Goal: Information Seeking & Learning: Learn about a topic

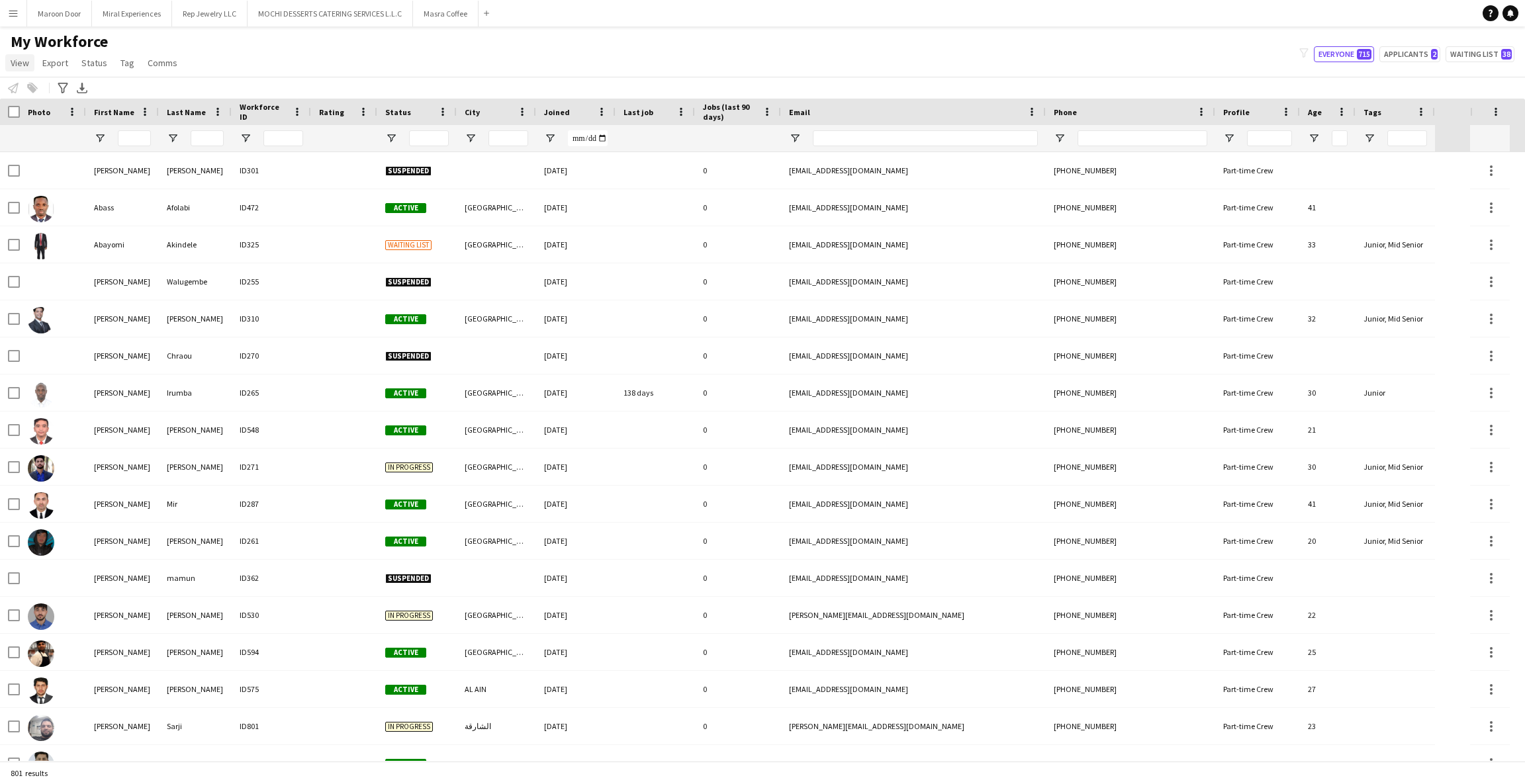
click at [23, 62] on span "View" at bounding box center [19, 63] width 19 height 12
click at [25, 70] on link "View" at bounding box center [20, 63] width 29 height 17
click at [1375, 136] on span "Open Filter Menu" at bounding box center [1369, 138] width 12 height 12
click at [1388, 215] on div "(Select All)" at bounding box center [1437, 219] width 105 height 10
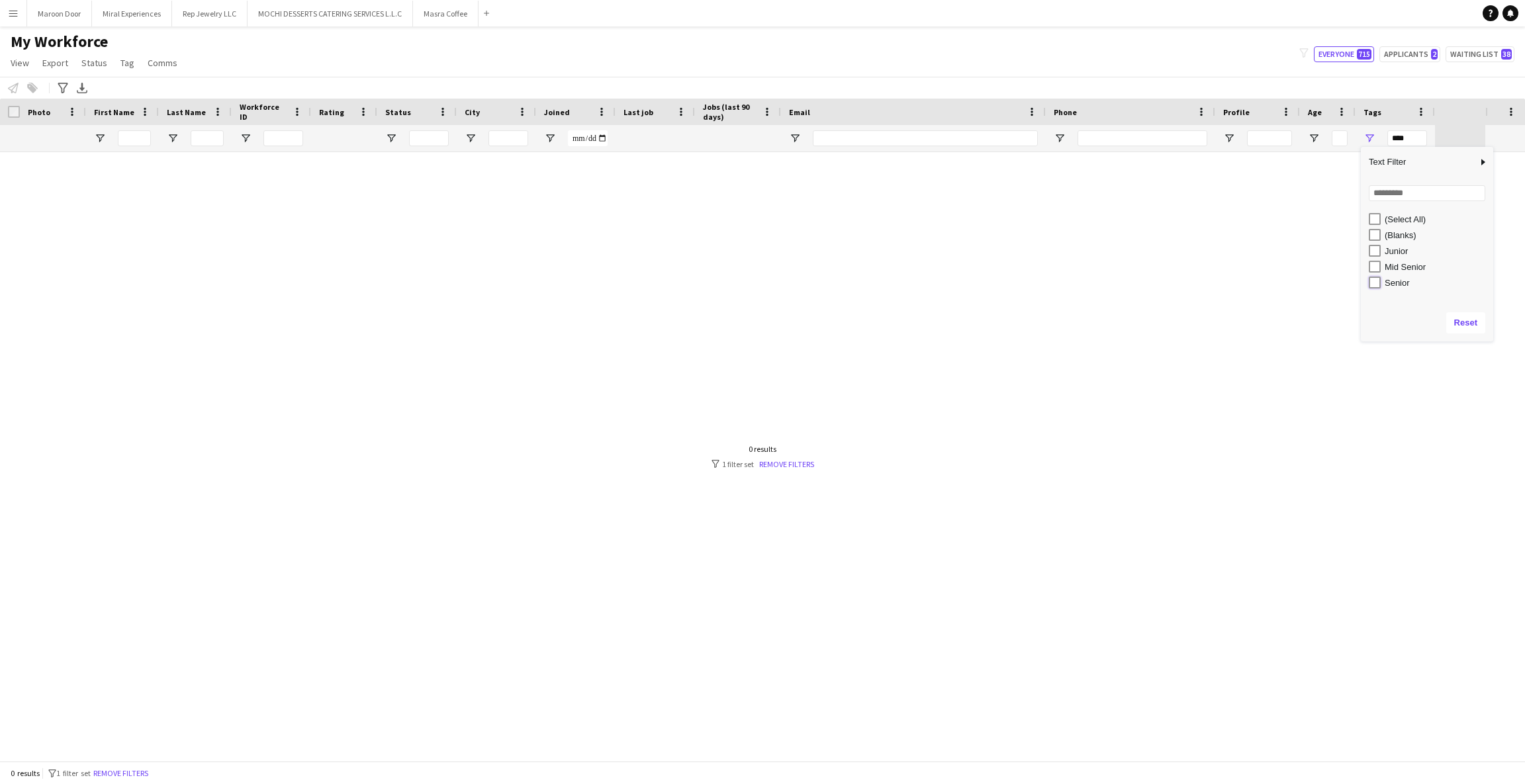
type input "**********"
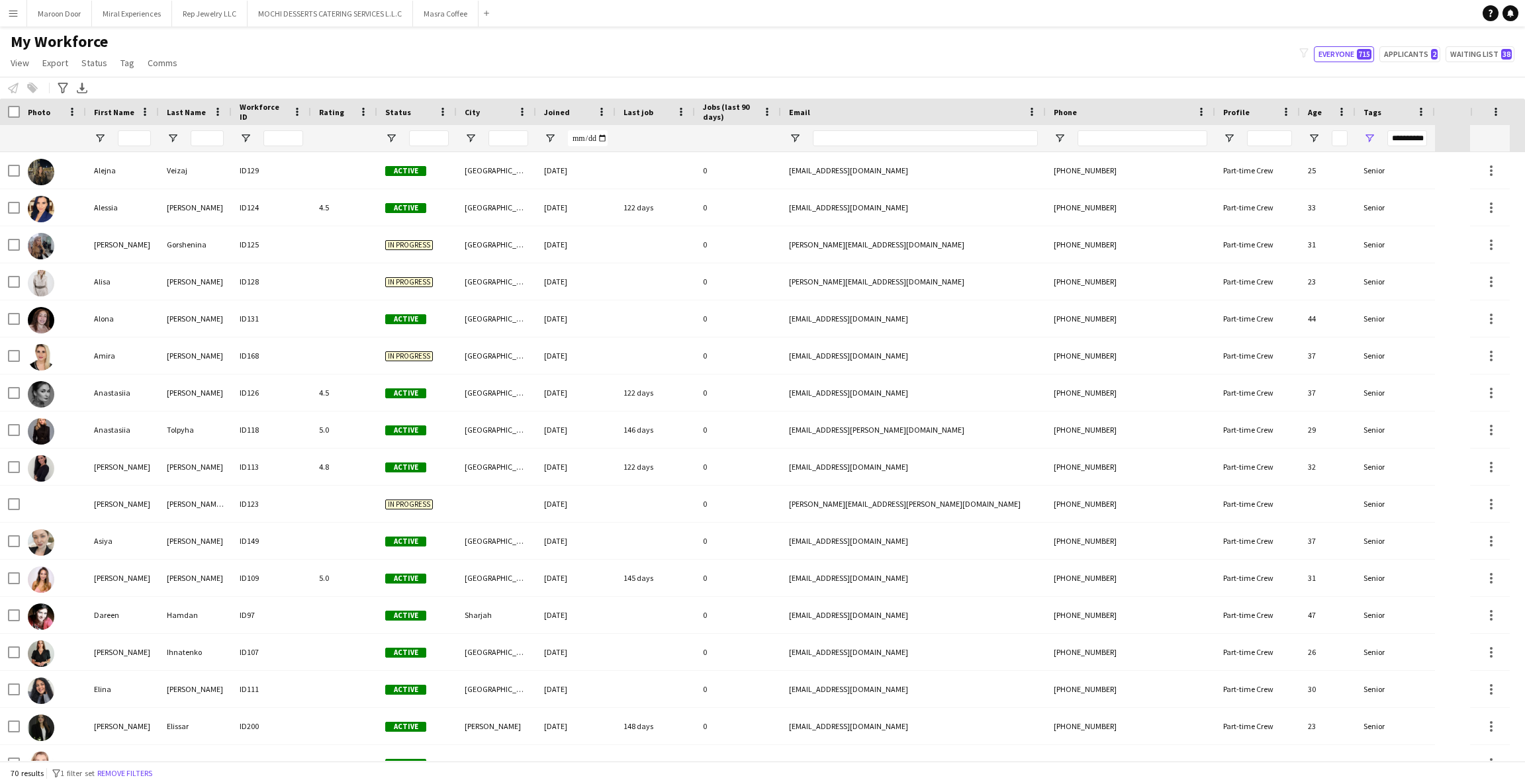
click at [1198, 63] on div "My Workforce View Views Default view New view Update view Delete view Edit name…" at bounding box center [762, 54] width 1525 height 45
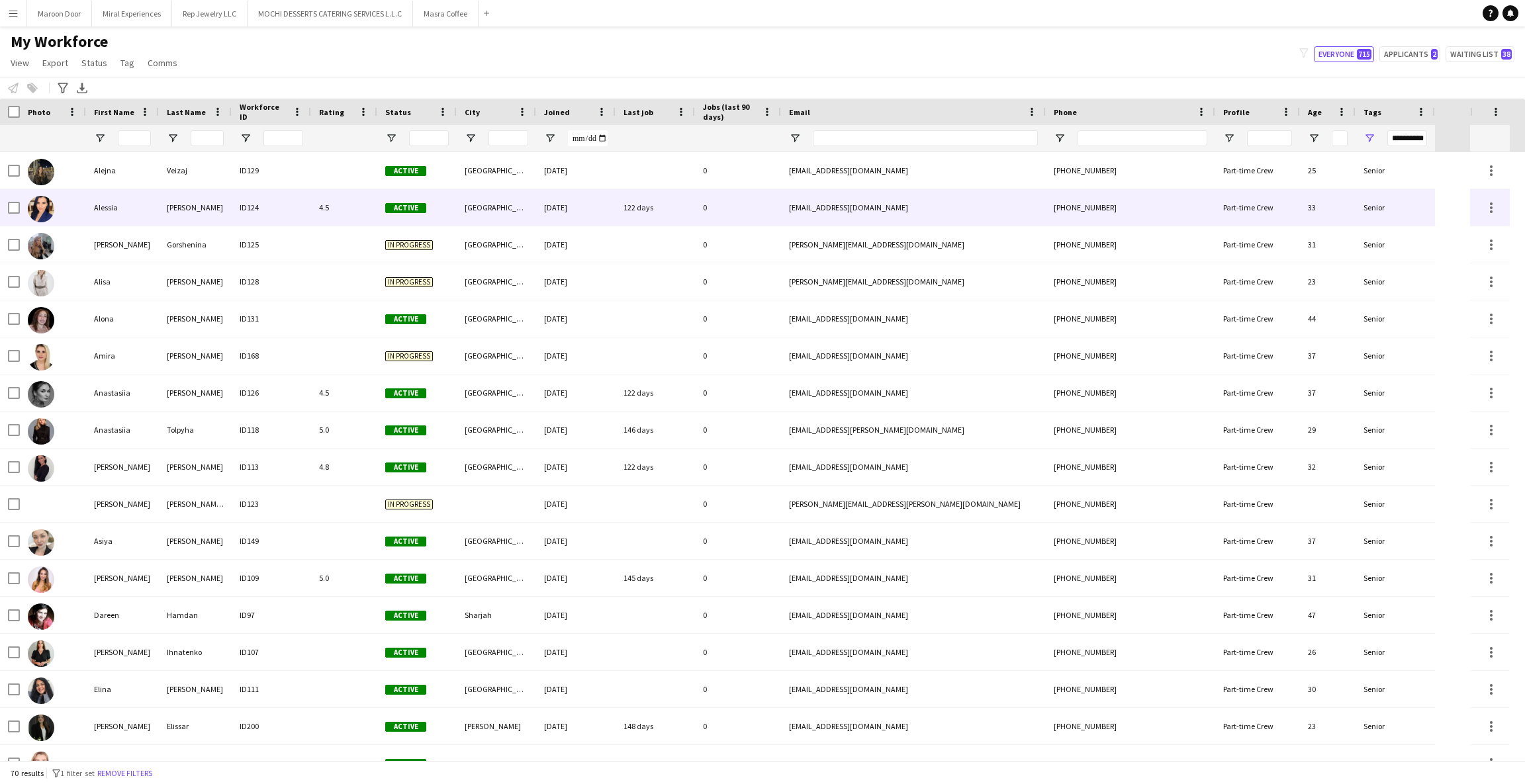
click at [103, 214] on div "Alessia" at bounding box center [123, 207] width 73 height 37
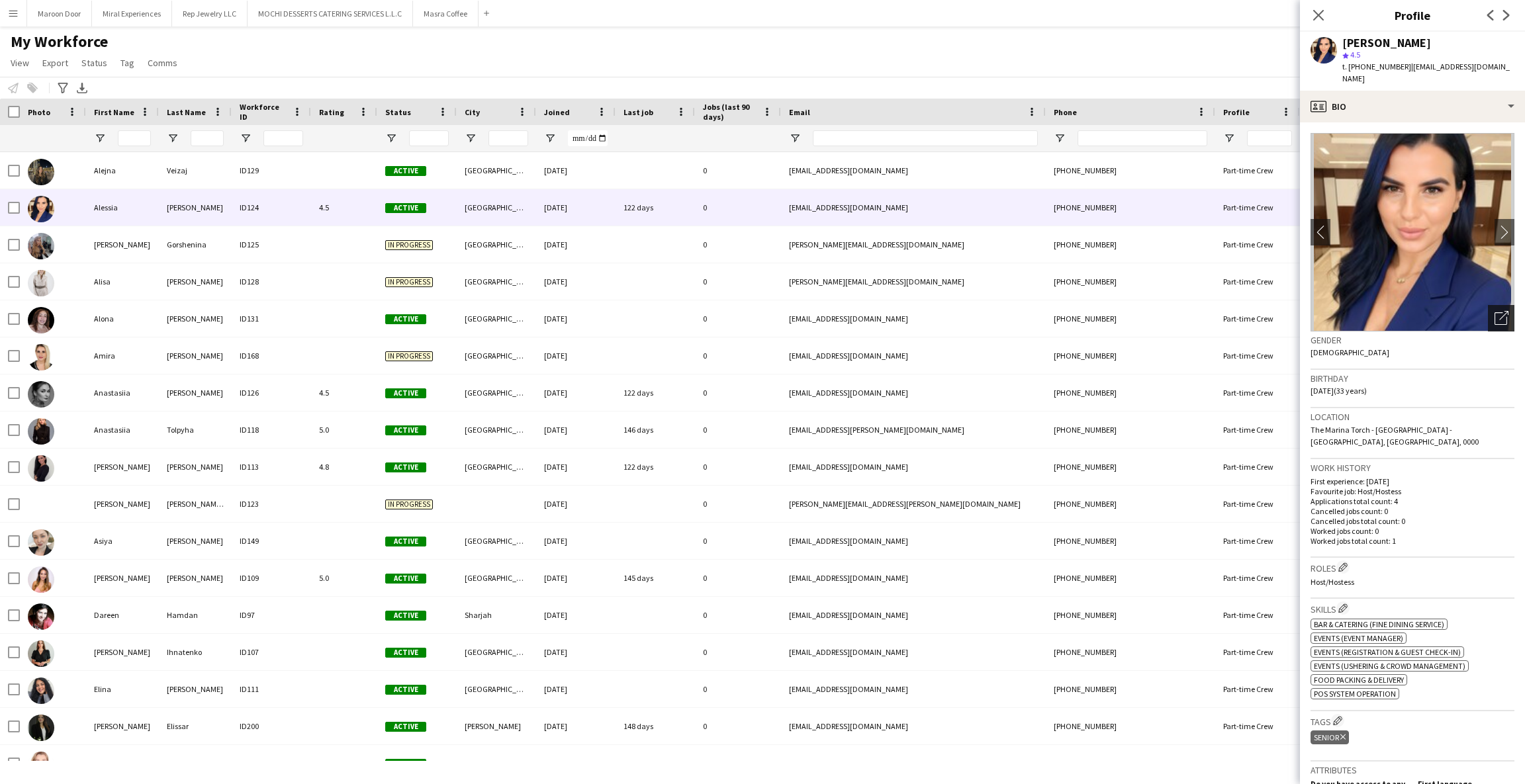
click at [1495, 311] on icon "Open photos pop-in" at bounding box center [1502, 318] width 14 height 14
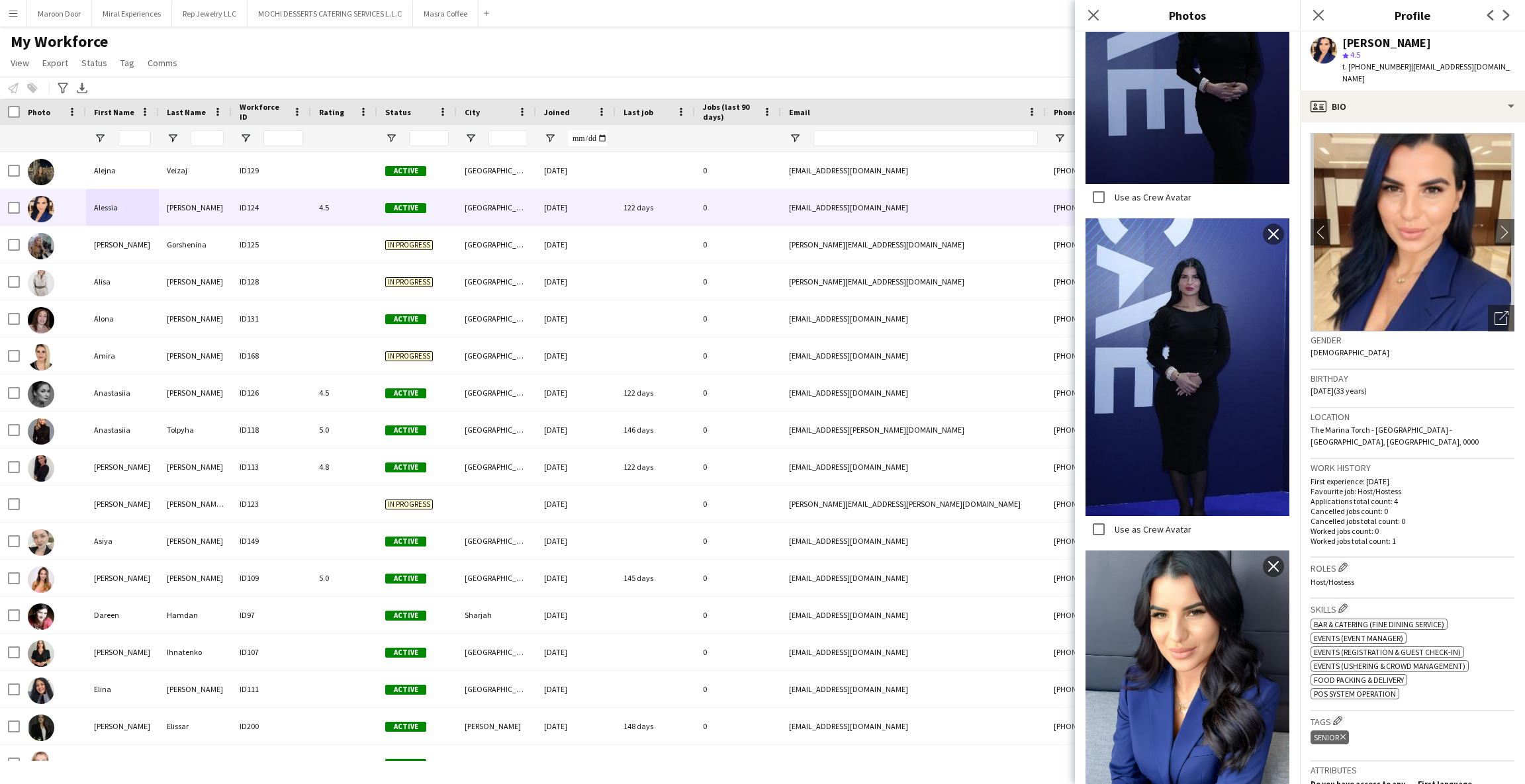
scroll to position [444, 0]
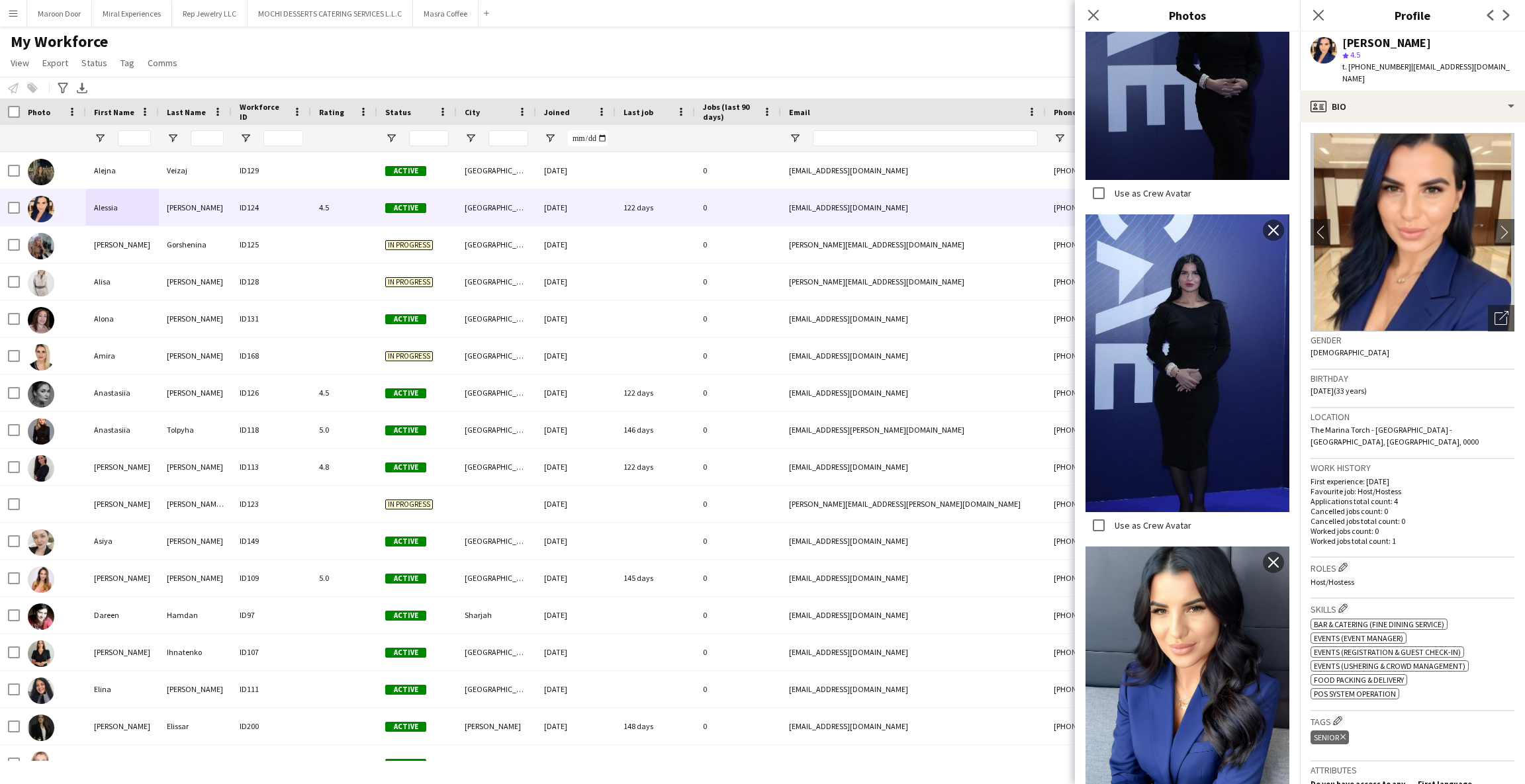
click at [1353, 40] on div "[PERSON_NAME]" at bounding box center [1386, 43] width 89 height 12
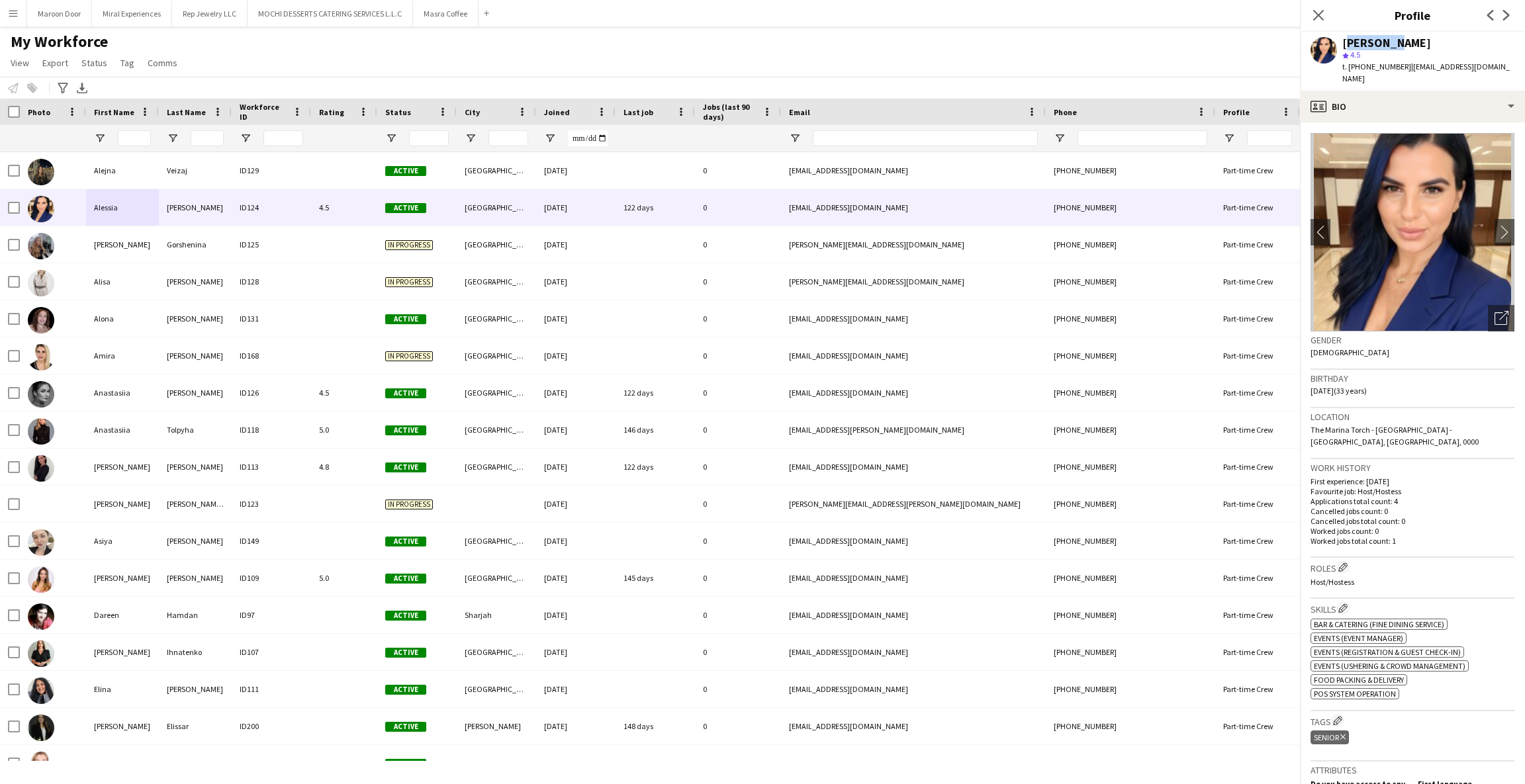
click at [1353, 40] on div "[PERSON_NAME]" at bounding box center [1386, 43] width 89 height 12
copy div "Alessia"
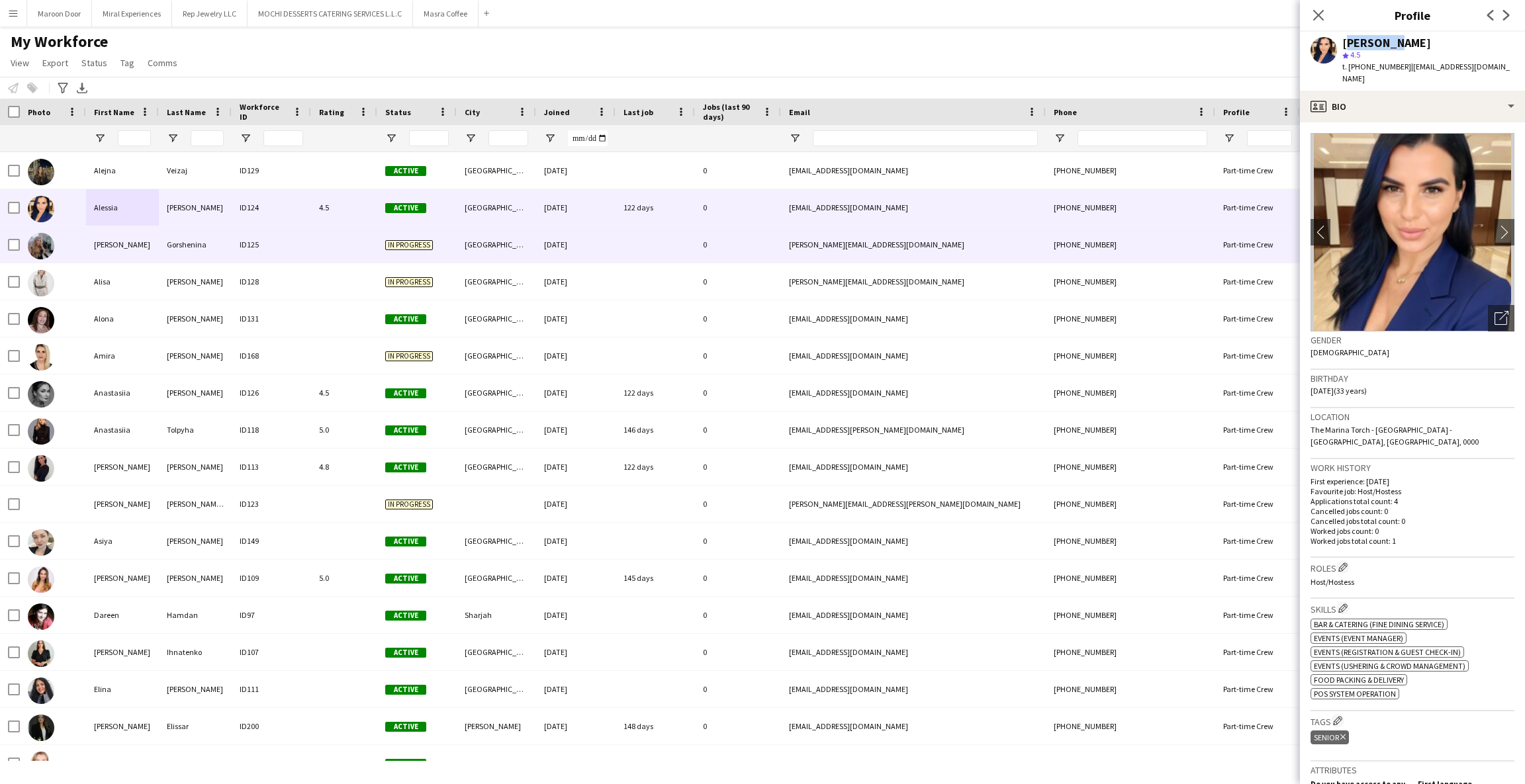
click at [91, 230] on div "[PERSON_NAME]" at bounding box center [123, 244] width 73 height 37
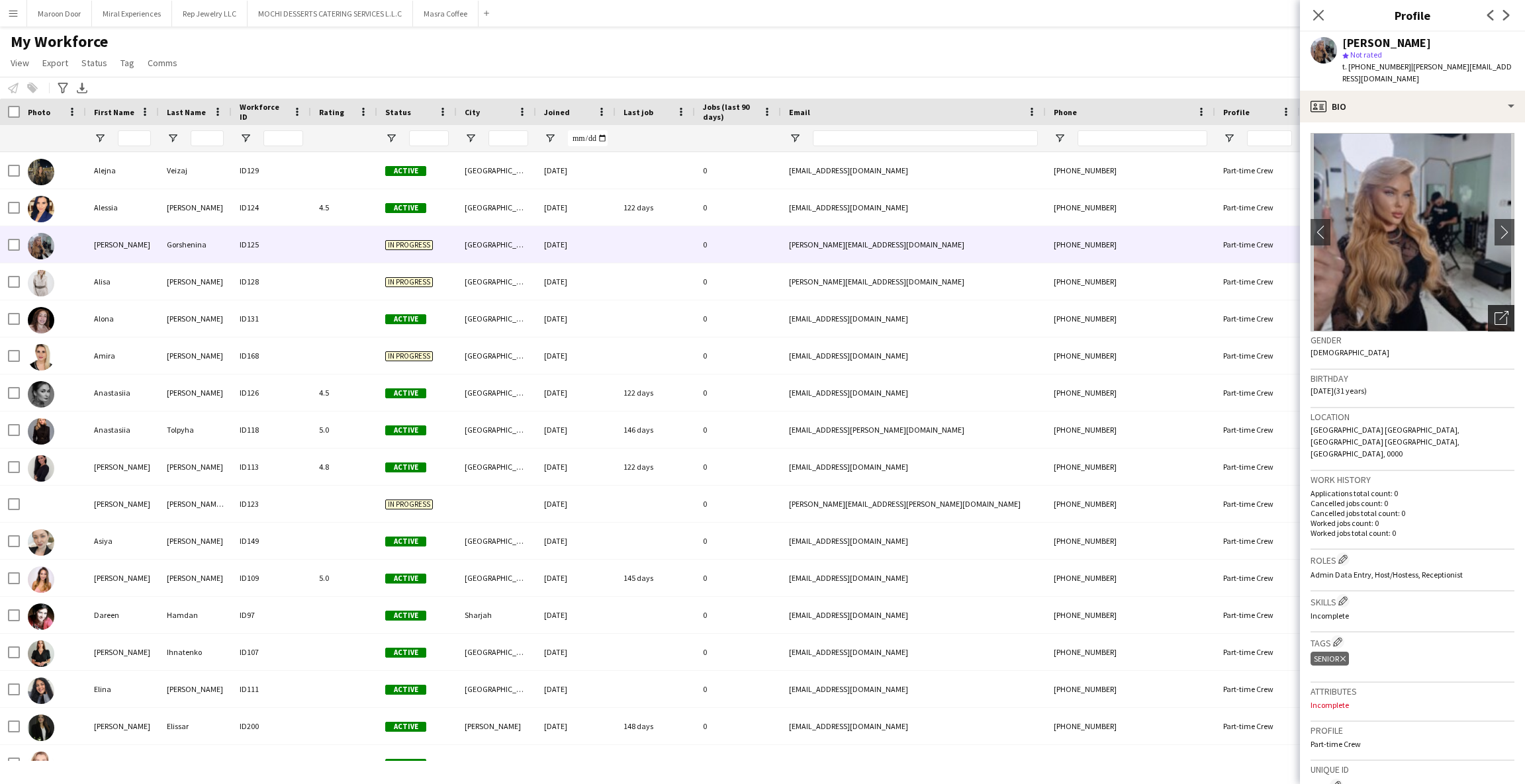
click at [1495, 311] on icon "Open photos pop-in" at bounding box center [1502, 318] width 14 height 14
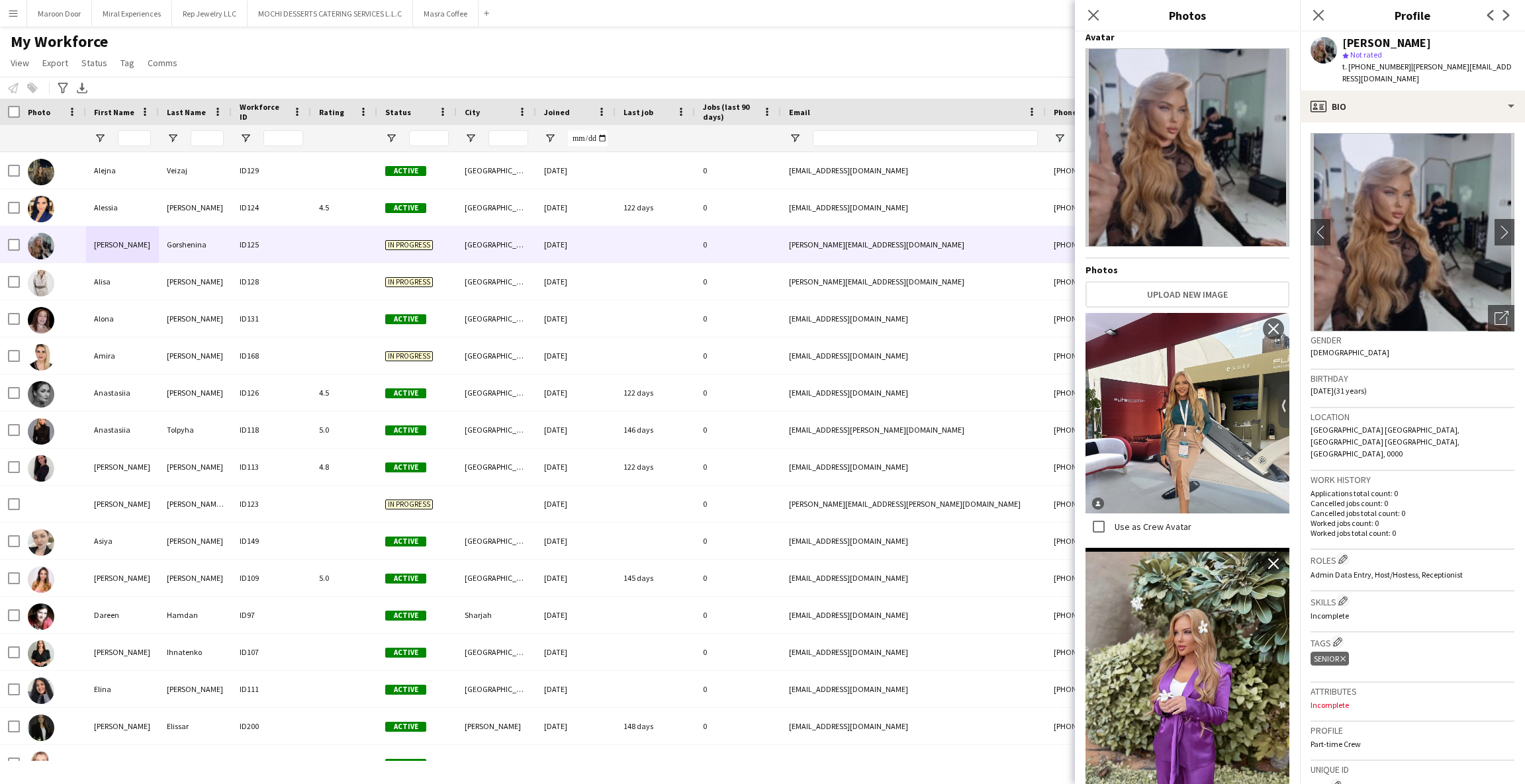
scroll to position [8, 0]
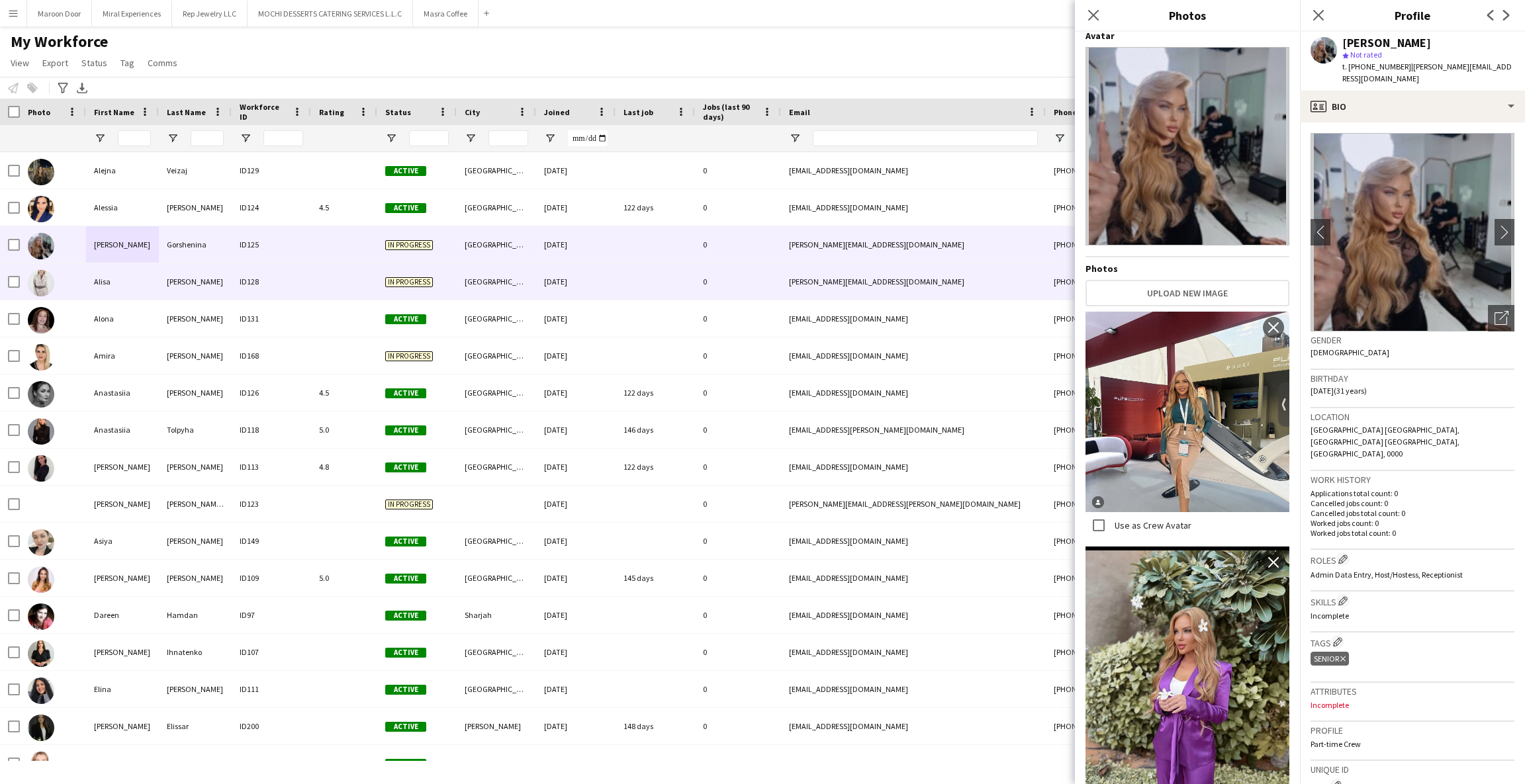
click at [85, 293] on div at bounding box center [53, 281] width 66 height 37
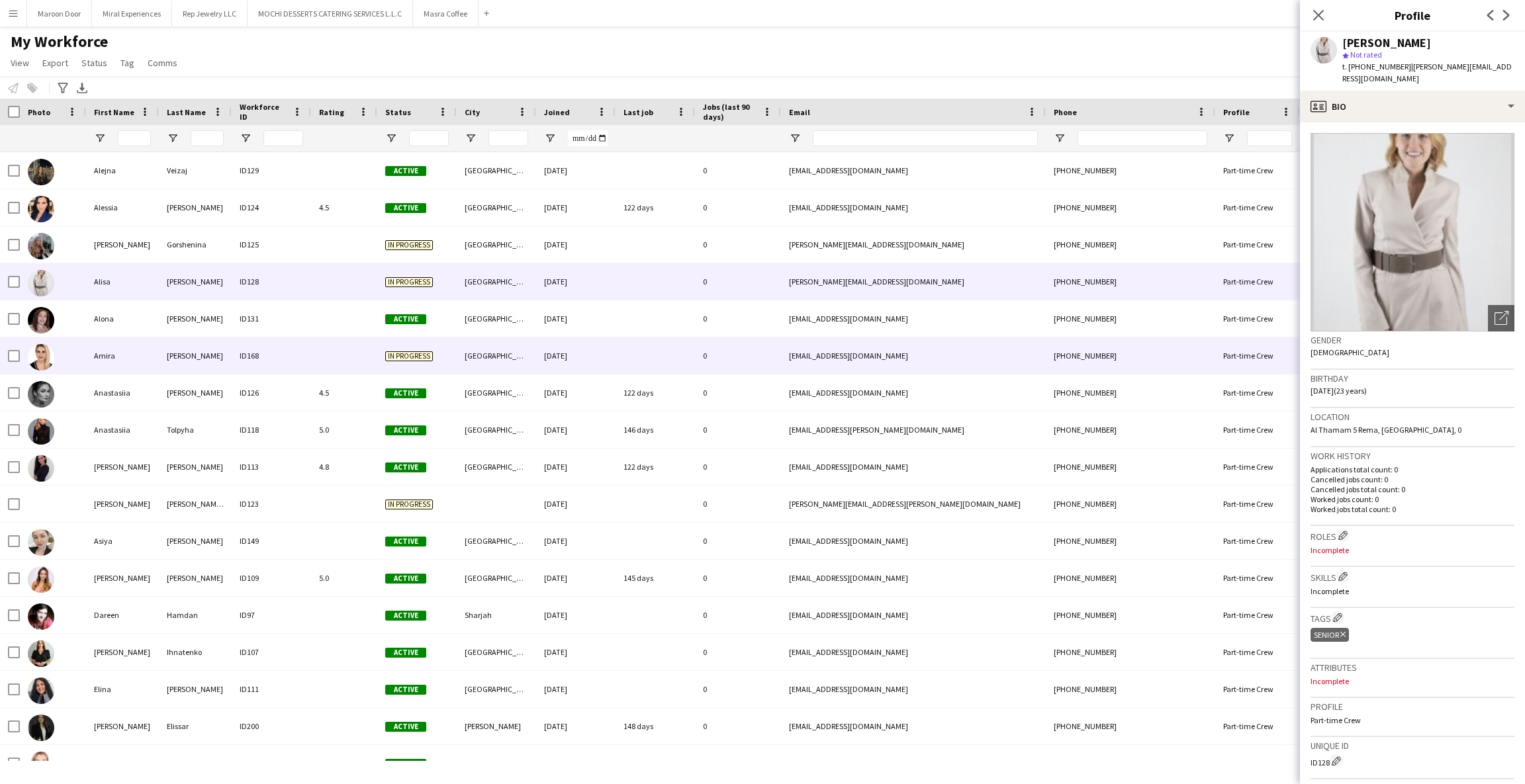
click at [101, 362] on div "Amira" at bounding box center [123, 355] width 73 height 37
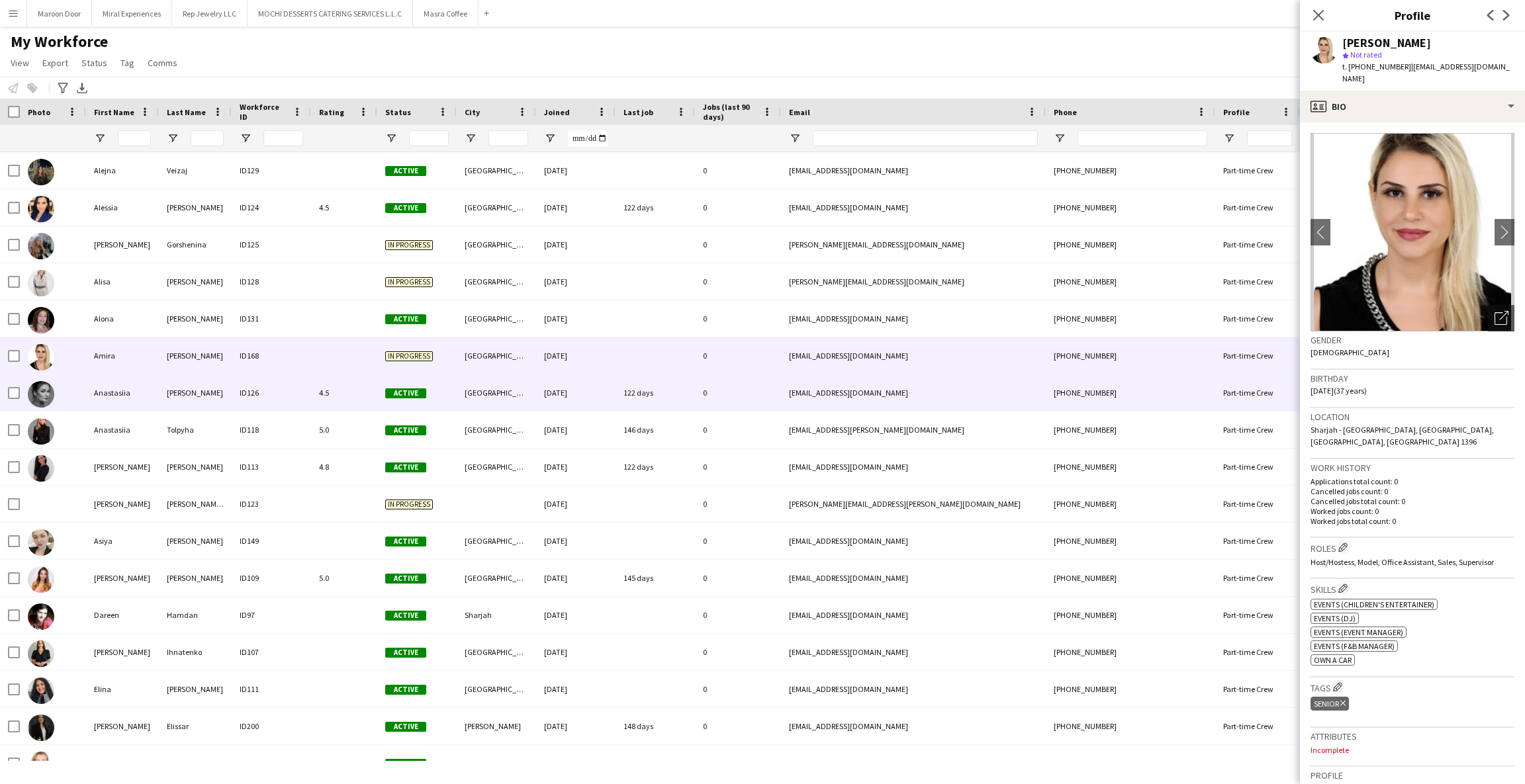
click at [104, 384] on div "Anastasiia" at bounding box center [123, 393] width 73 height 37
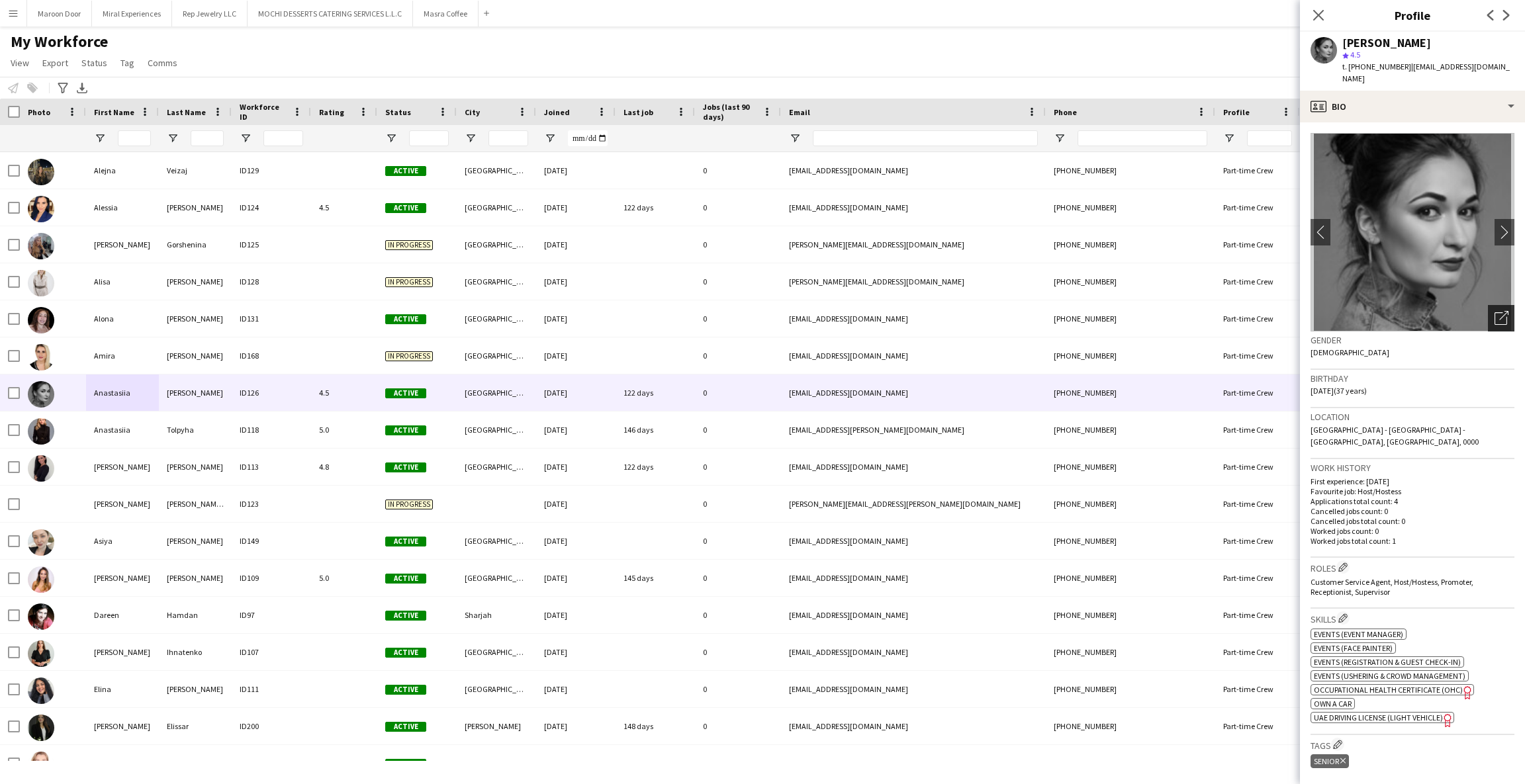
click at [1495, 313] on icon "Open photos pop-in" at bounding box center [1502, 318] width 14 height 14
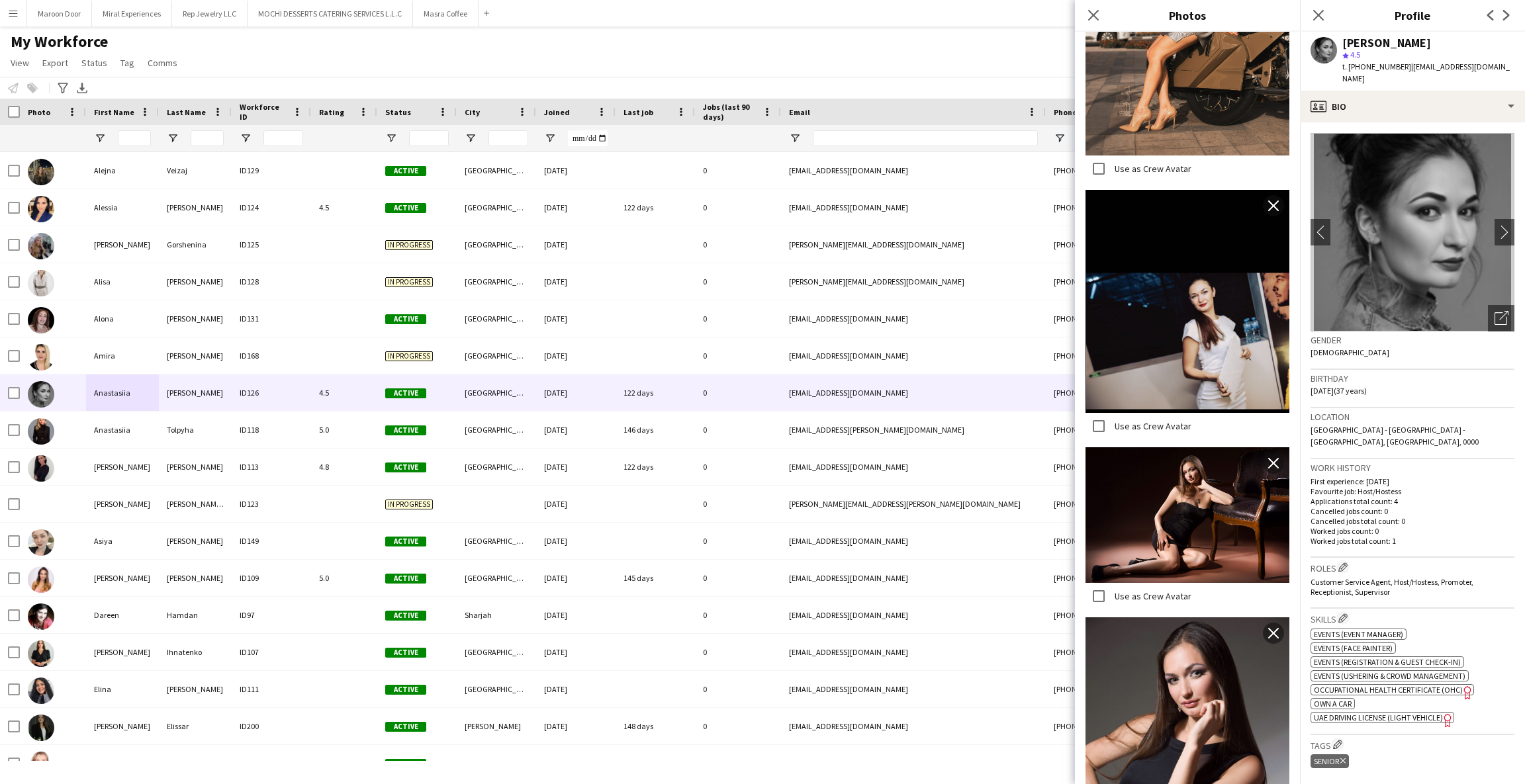
scroll to position [873, 0]
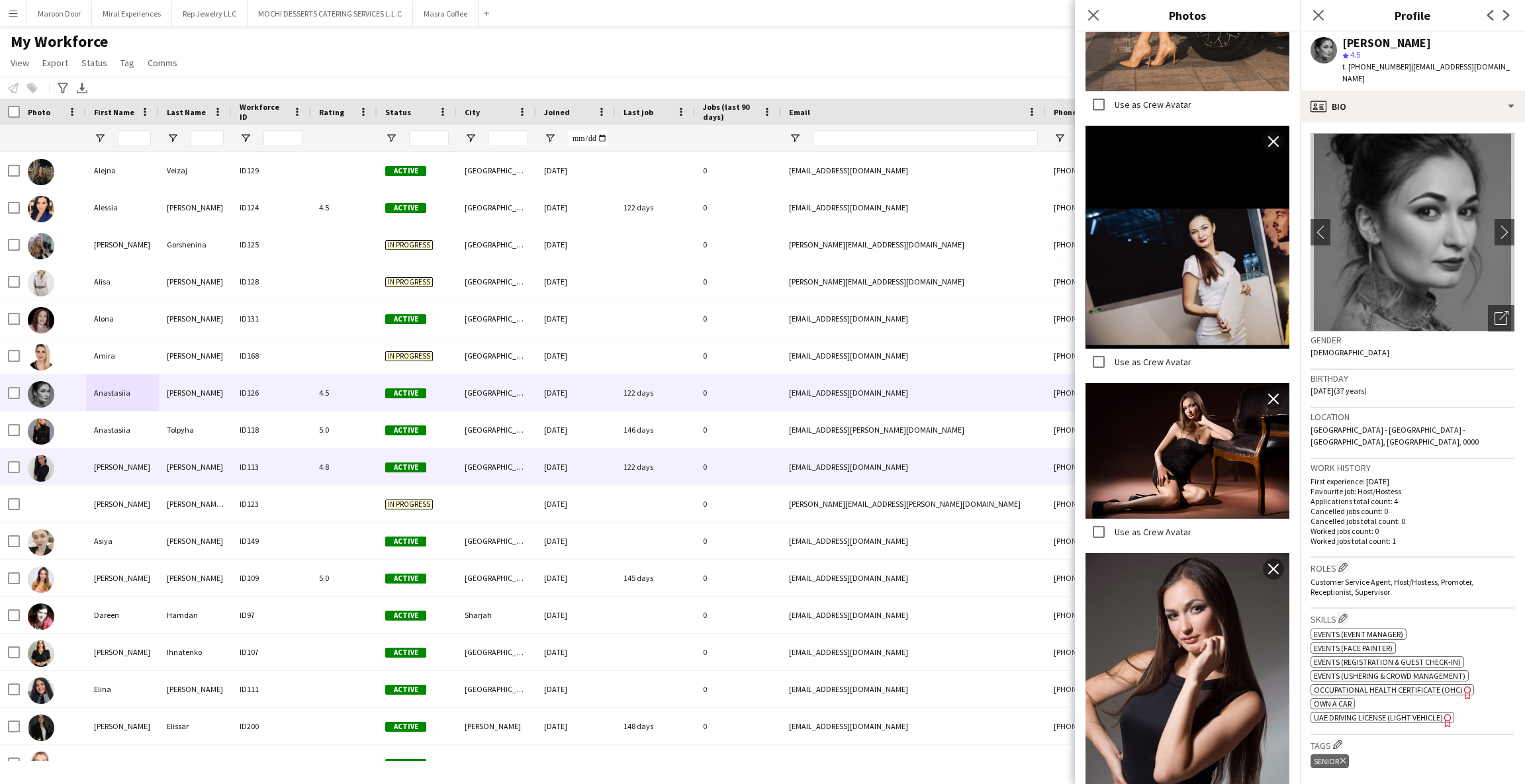
click at [105, 479] on div "[PERSON_NAME]" at bounding box center [123, 466] width 73 height 37
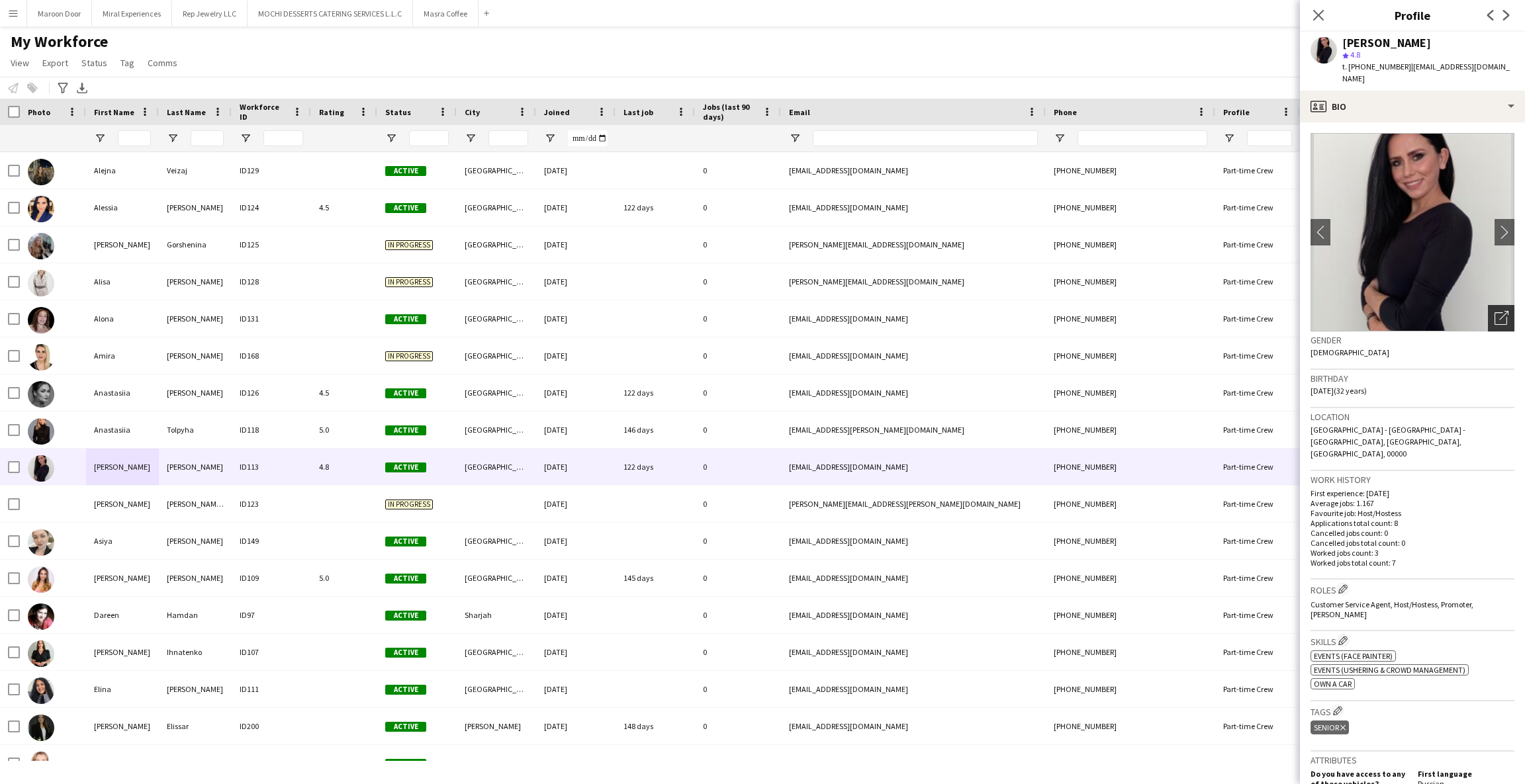
click at [1495, 311] on icon "Open photos pop-in" at bounding box center [1502, 318] width 14 height 14
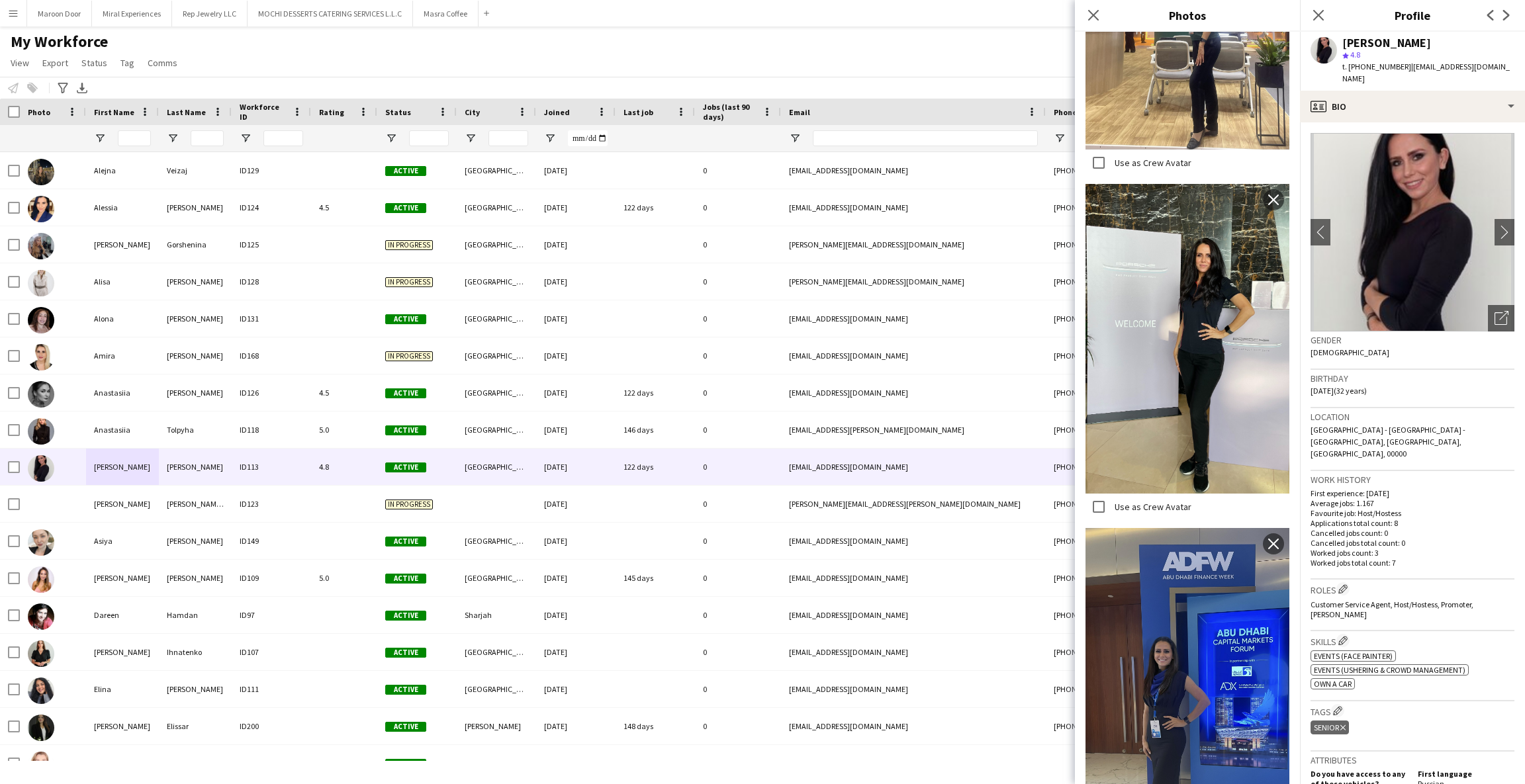
scroll to position [0, 0]
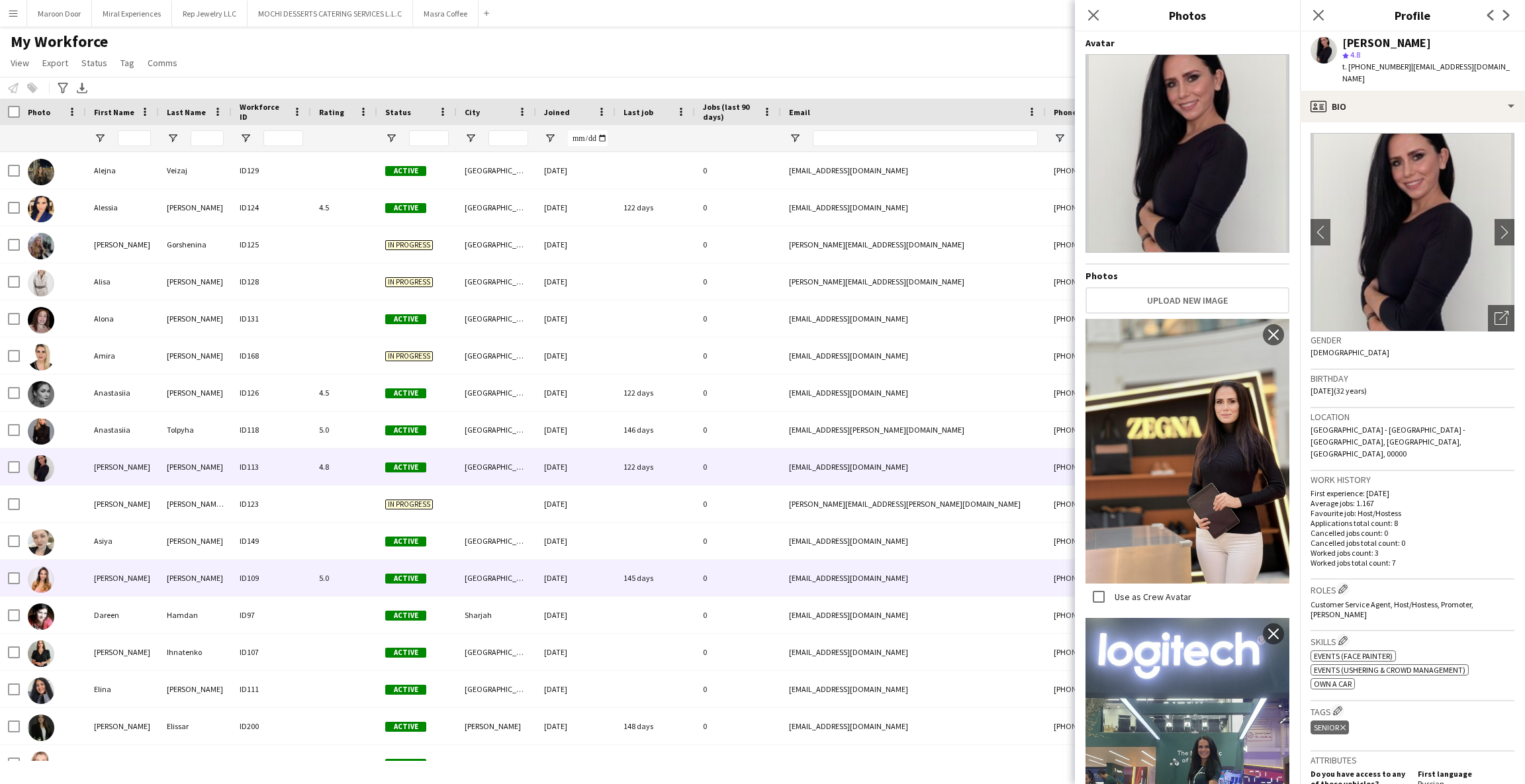
click at [125, 568] on div "[PERSON_NAME]" at bounding box center [123, 578] width 73 height 37
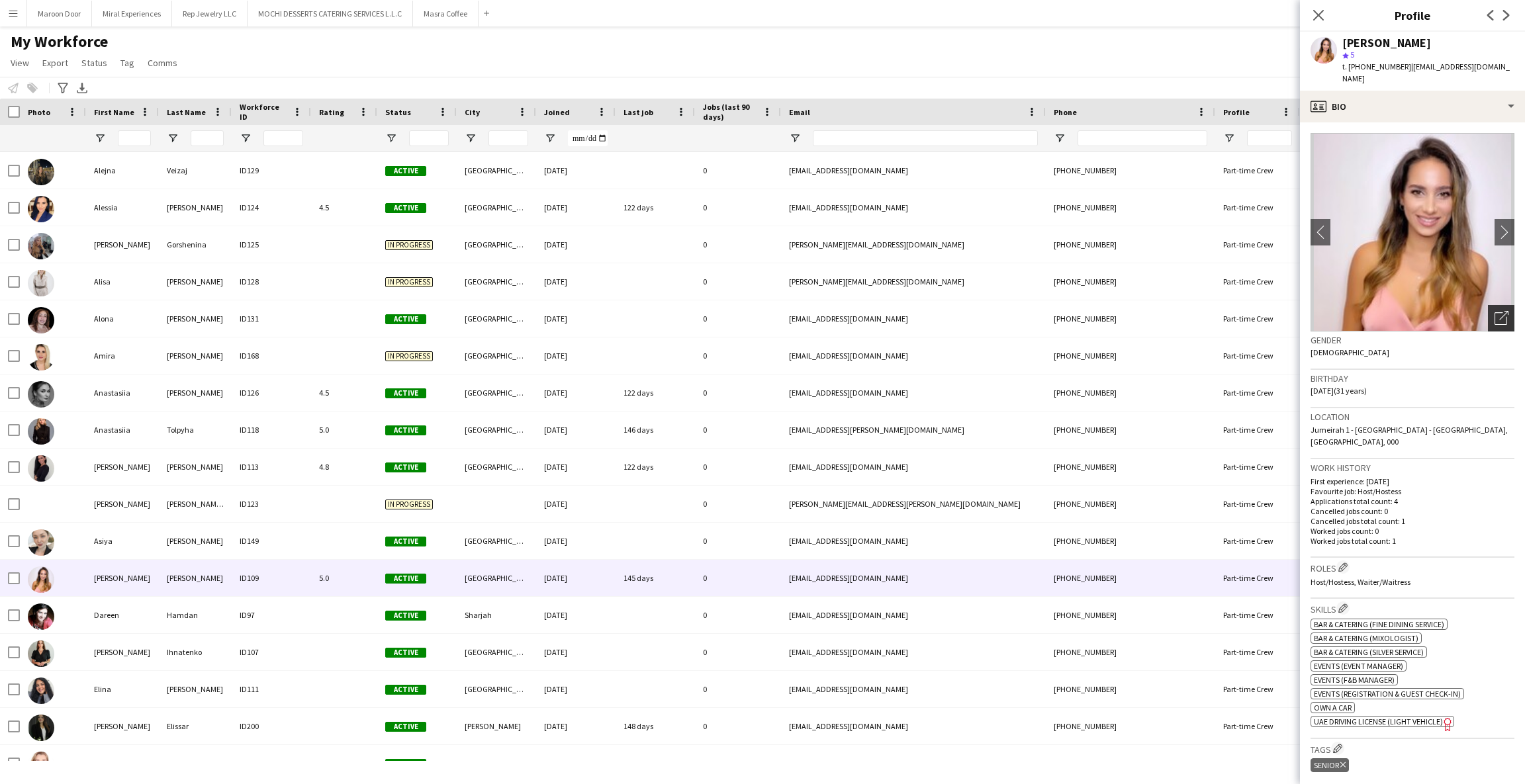
click at [1495, 311] on icon "Open photos pop-in" at bounding box center [1502, 318] width 14 height 14
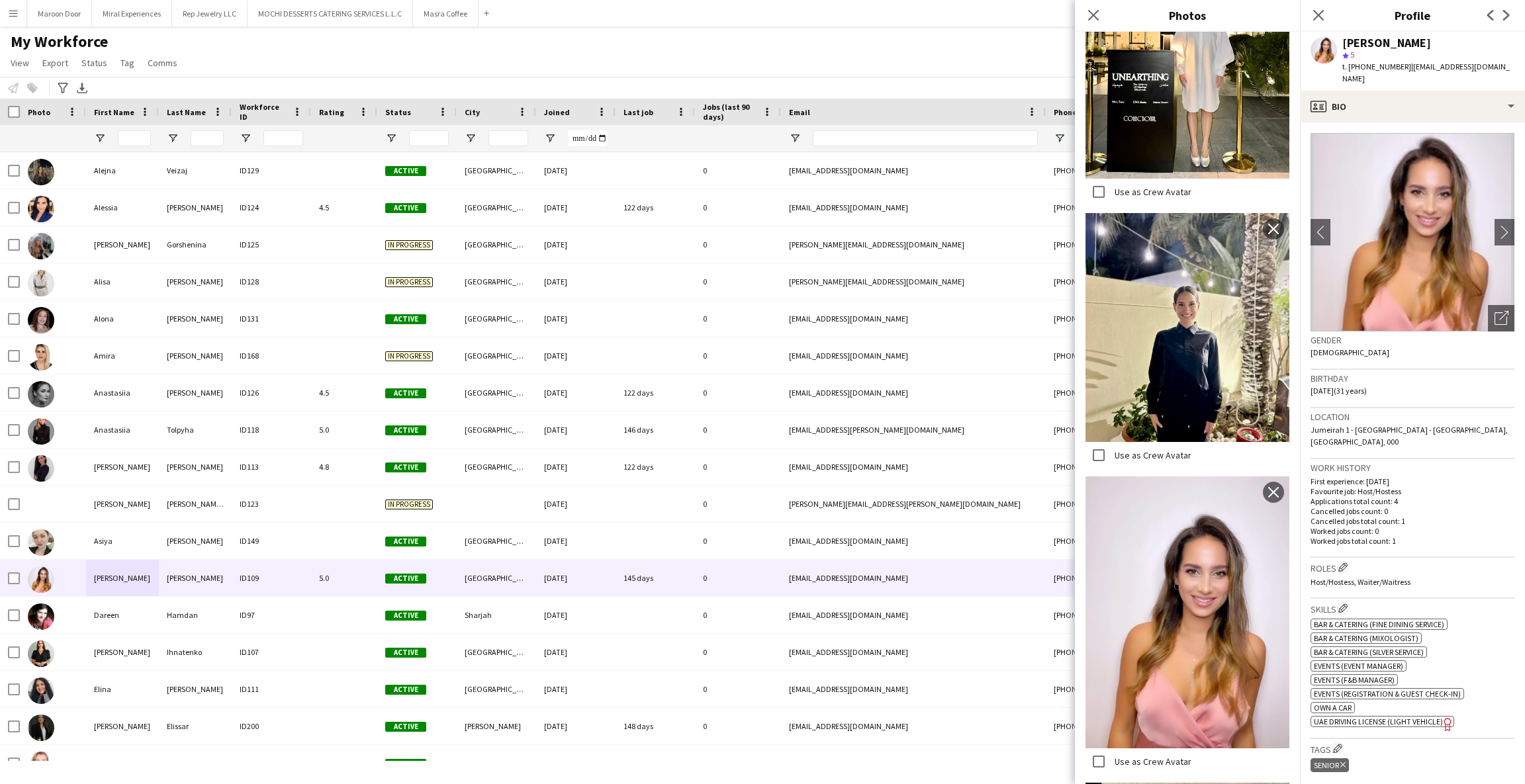
scroll to position [1117, 0]
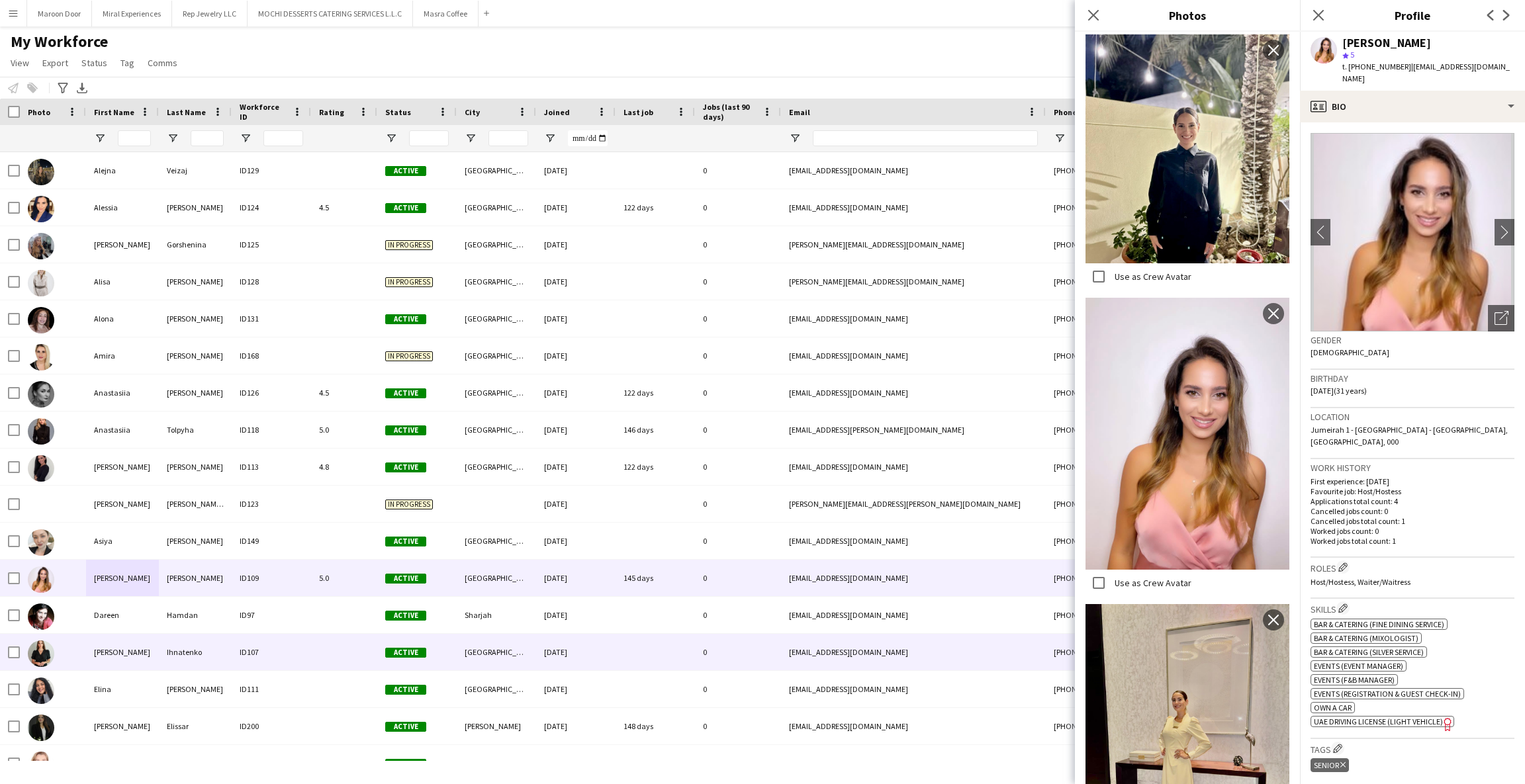
click at [107, 655] on div "[PERSON_NAME]" at bounding box center [123, 652] width 73 height 37
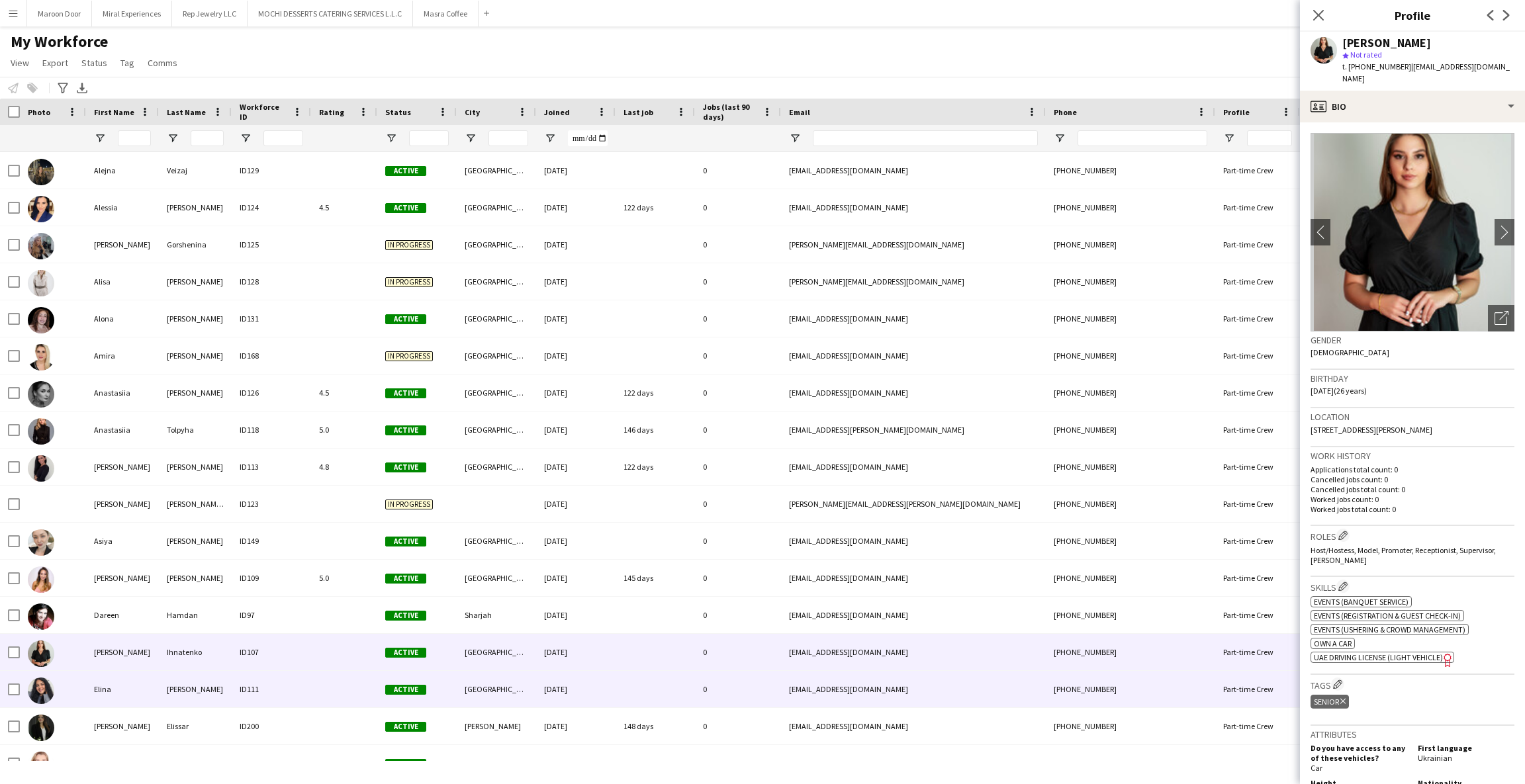
click at [154, 692] on div "Elina" at bounding box center [123, 689] width 73 height 37
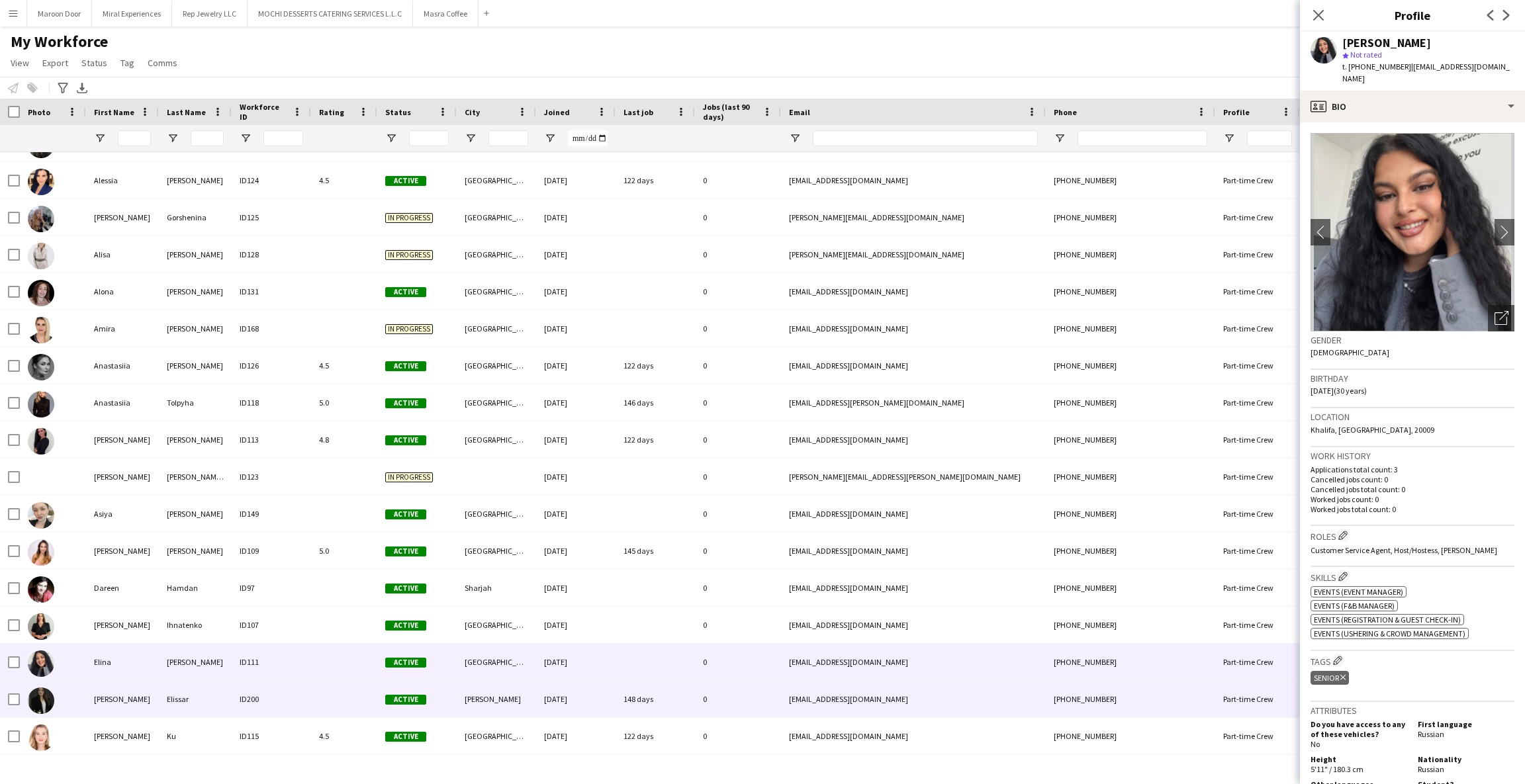
scroll to position [69, 0]
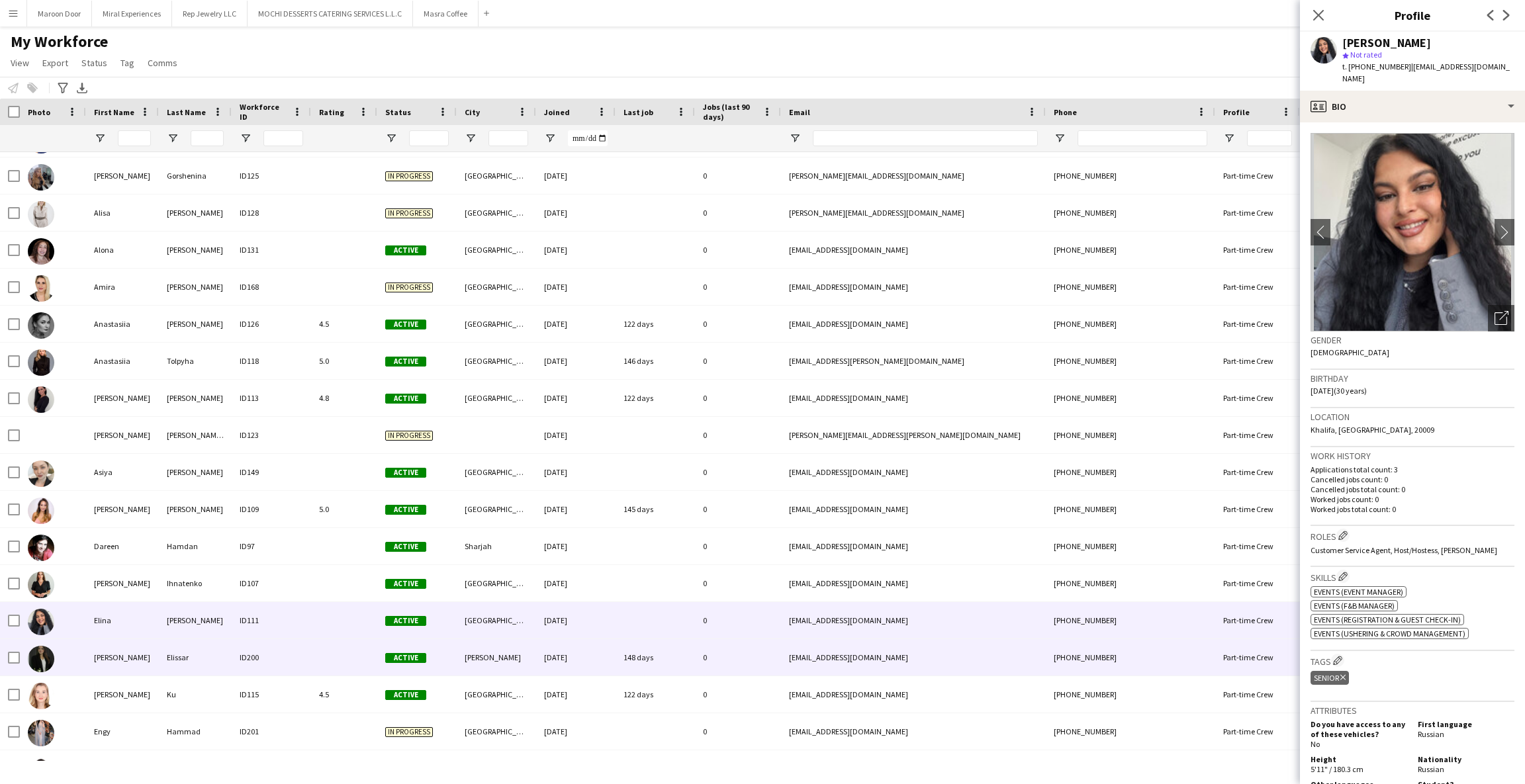
click at [137, 659] on div "[PERSON_NAME]" at bounding box center [123, 657] width 73 height 37
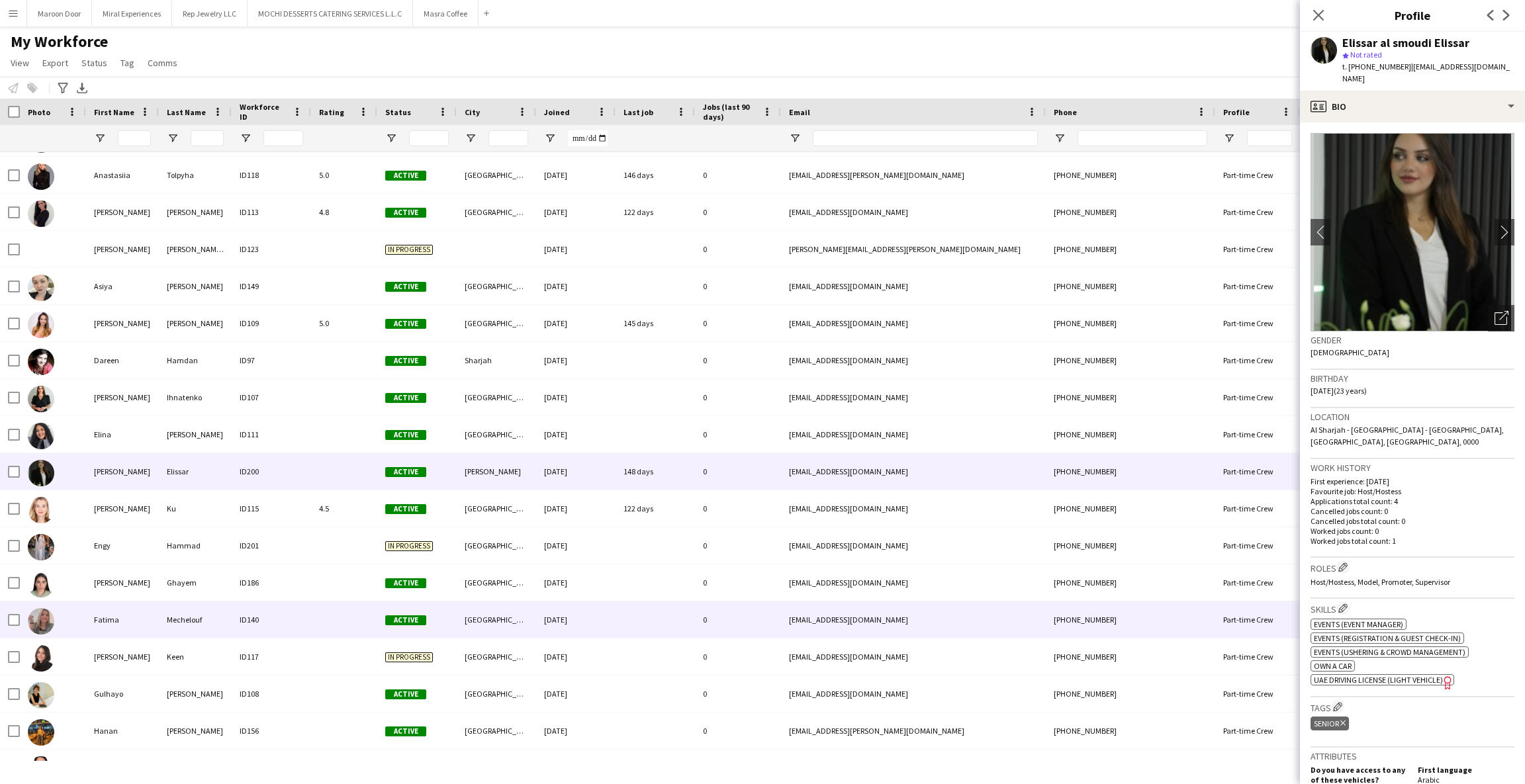
scroll to position [255, 0]
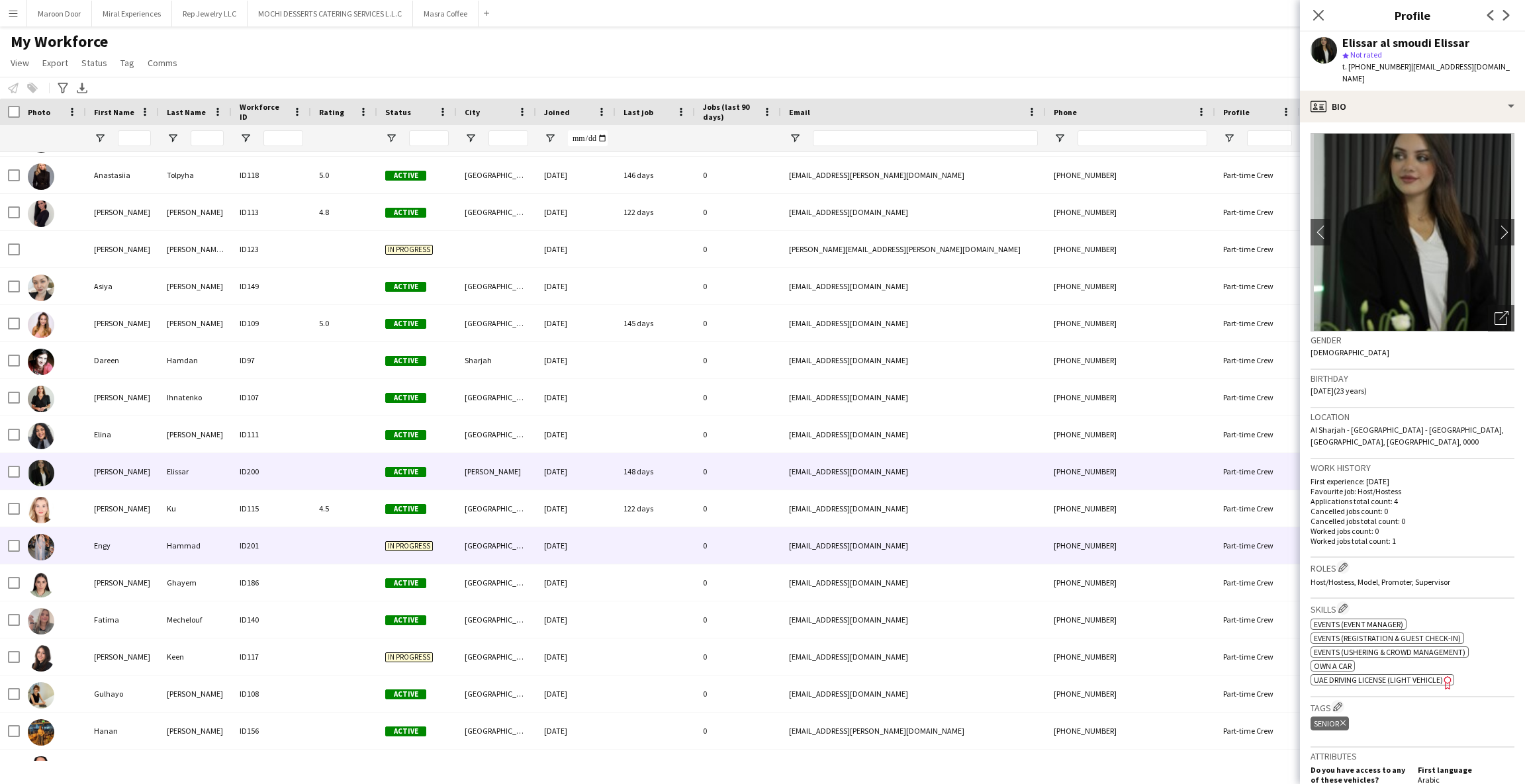
click at [109, 553] on div "Engy" at bounding box center [123, 546] width 73 height 37
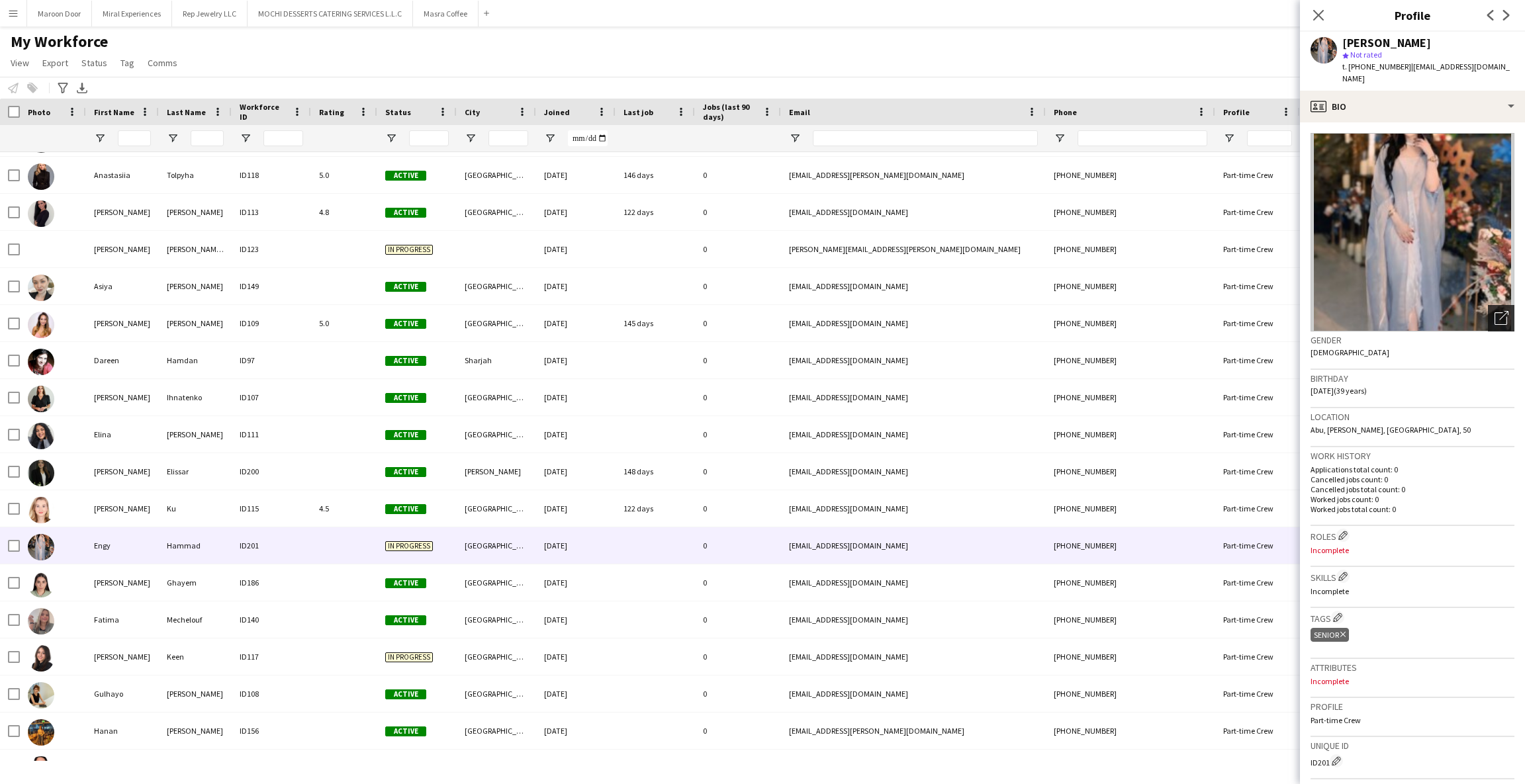
click at [1495, 311] on icon "Open photos pop-in" at bounding box center [1502, 318] width 14 height 14
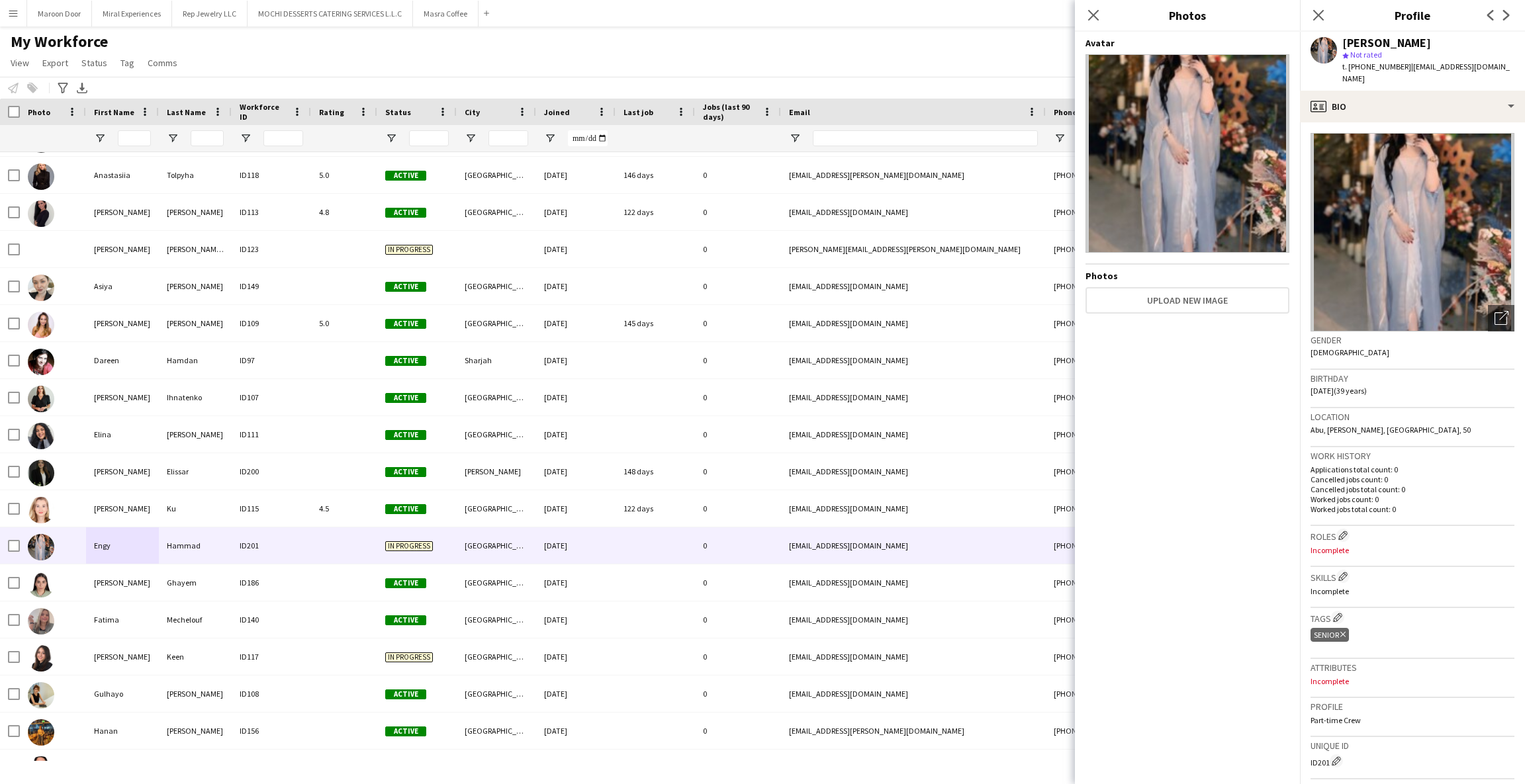
click at [1174, 152] on img at bounding box center [1187, 154] width 204 height 198
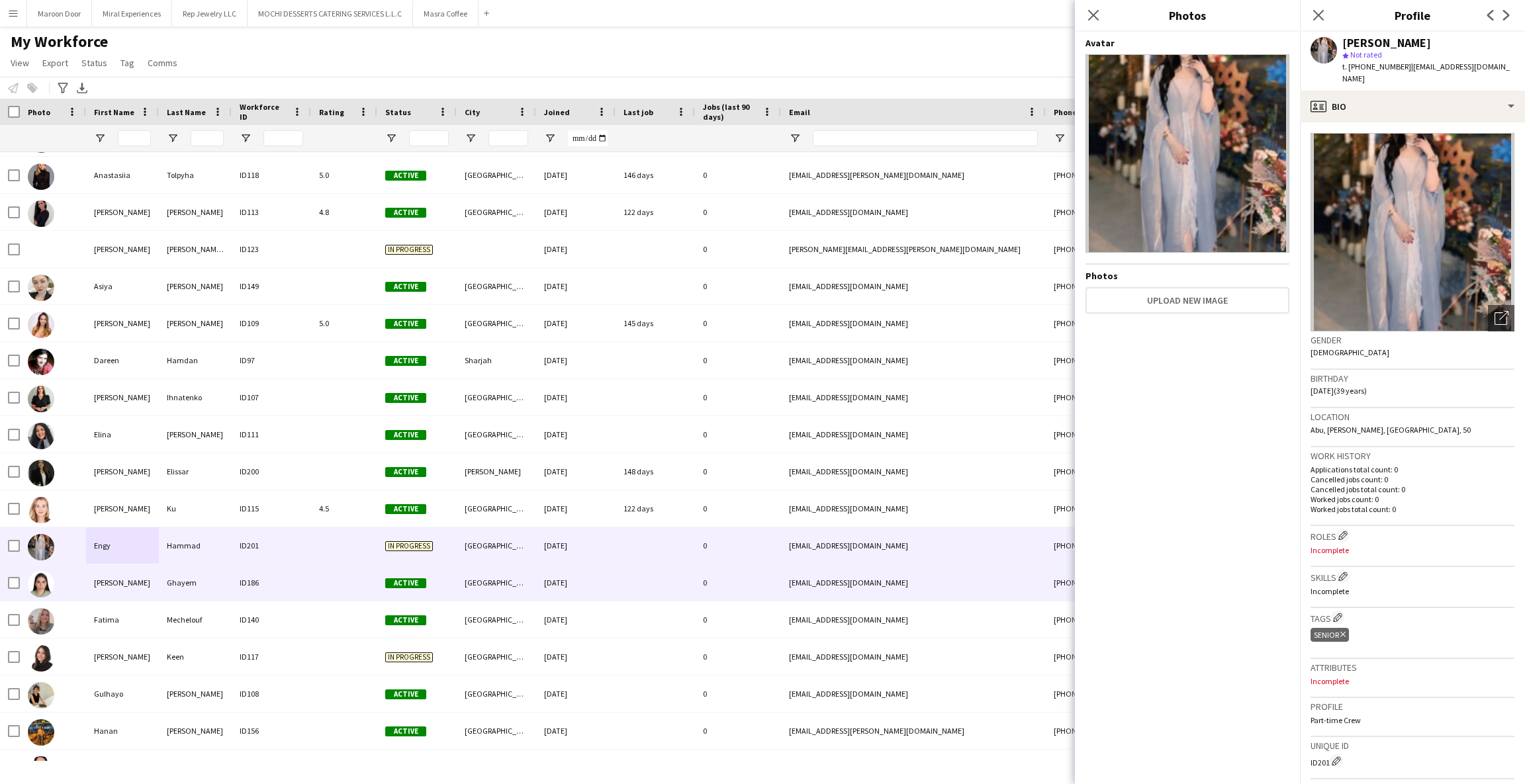
click at [122, 587] on div "[PERSON_NAME]" at bounding box center [123, 582] width 73 height 37
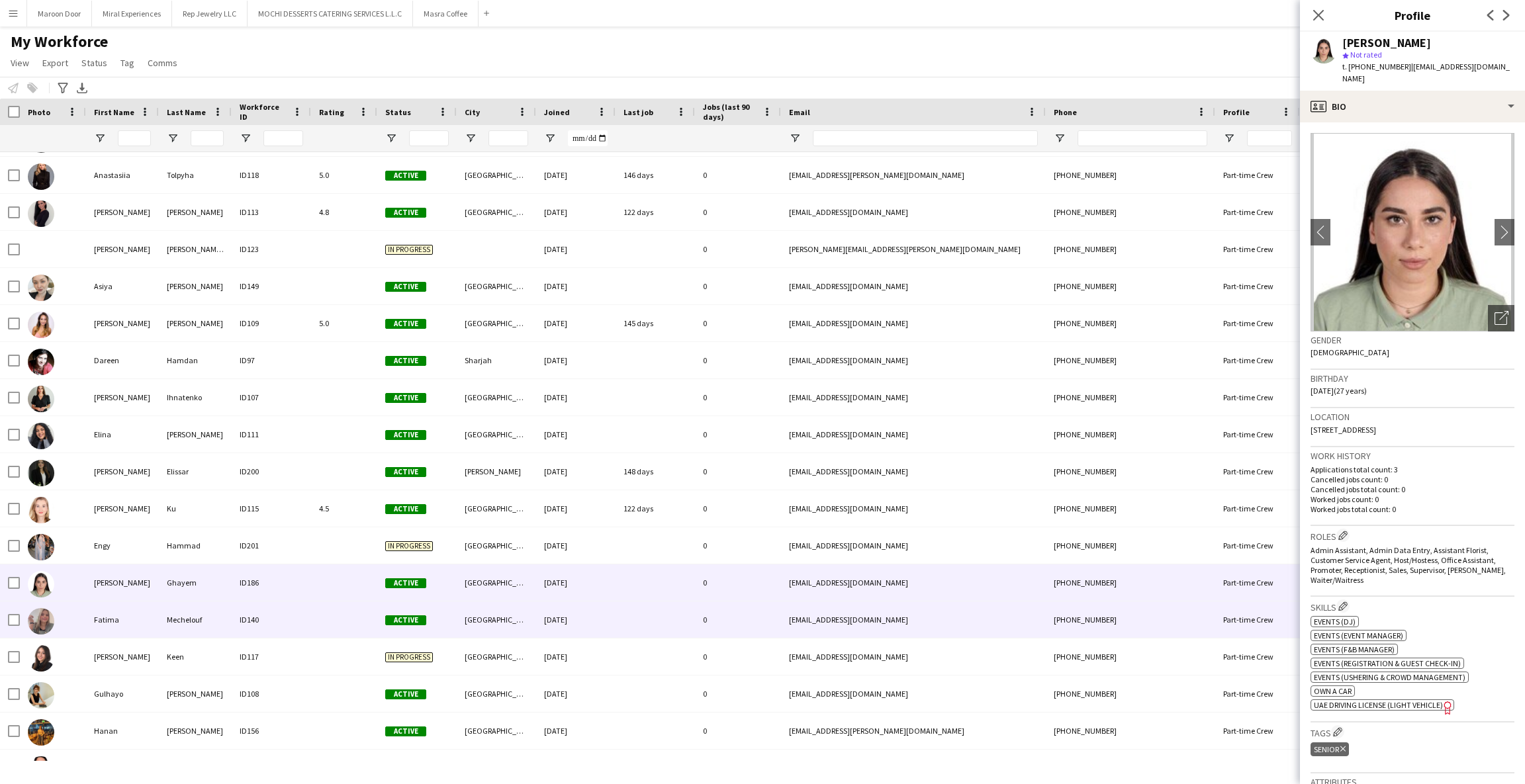
click at [100, 624] on div "Fatima" at bounding box center [123, 619] width 73 height 37
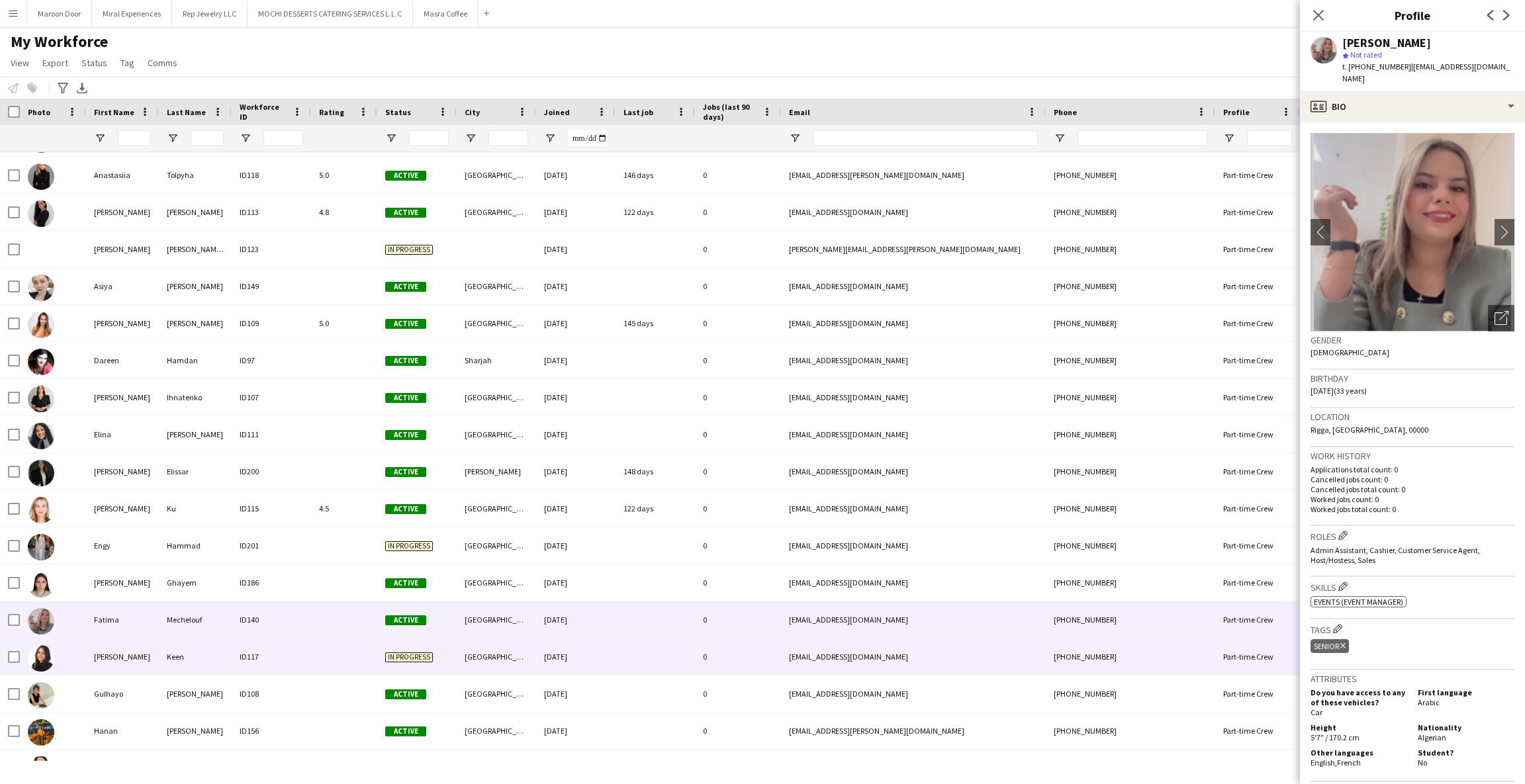
click at [103, 652] on div "[PERSON_NAME]" at bounding box center [123, 657] width 73 height 37
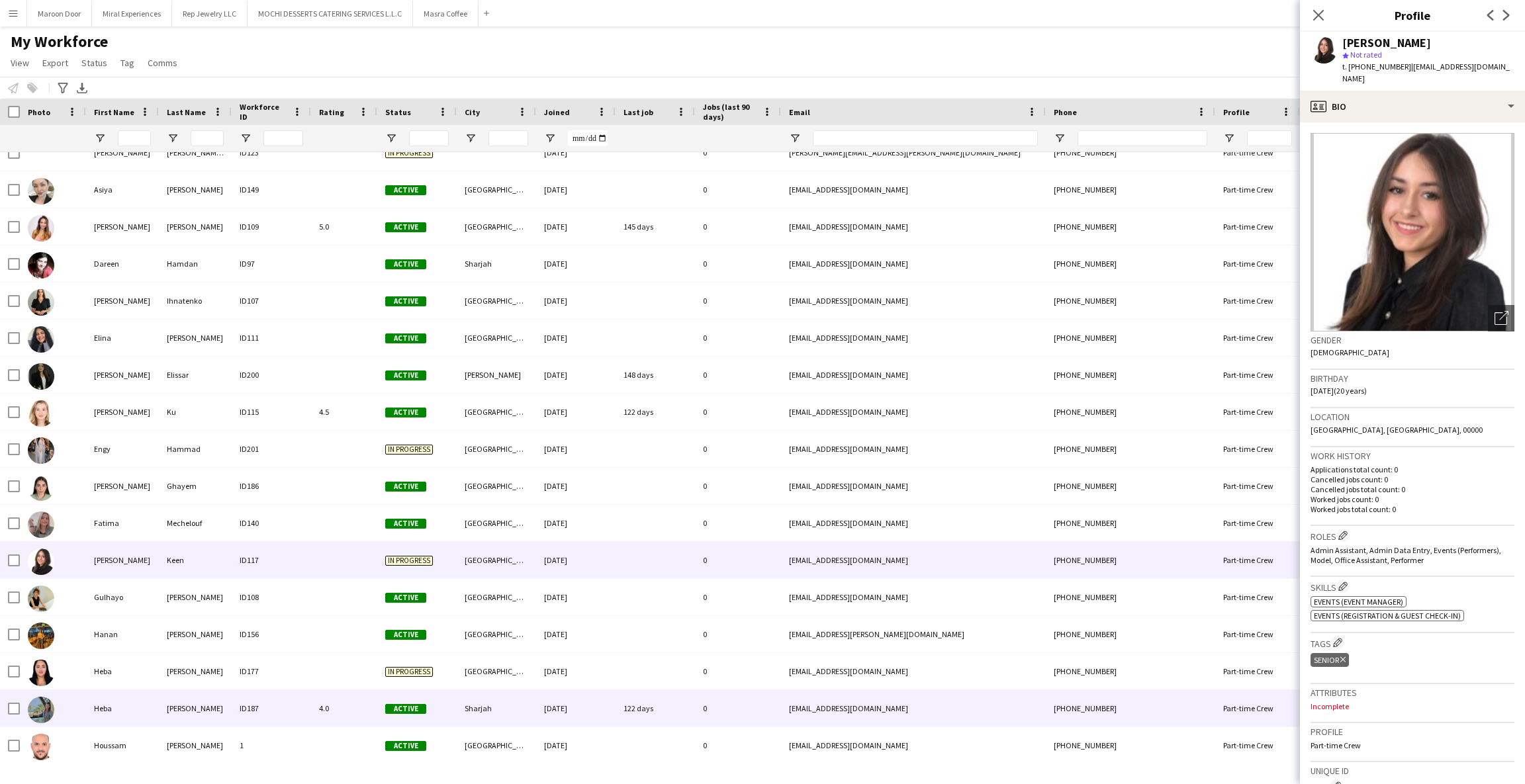
scroll to position [352, 0]
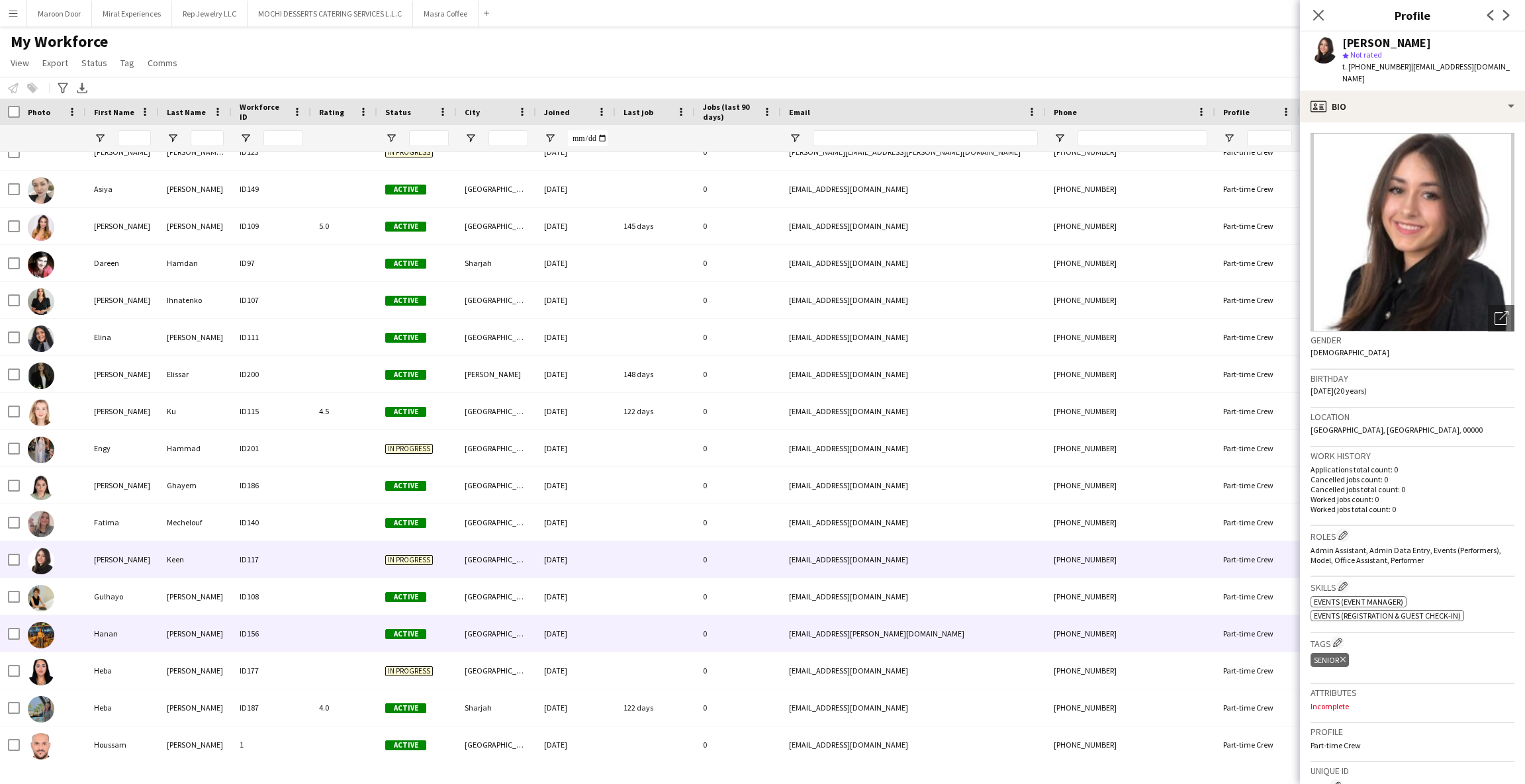
click at [91, 631] on div "Hanan" at bounding box center [123, 633] width 73 height 37
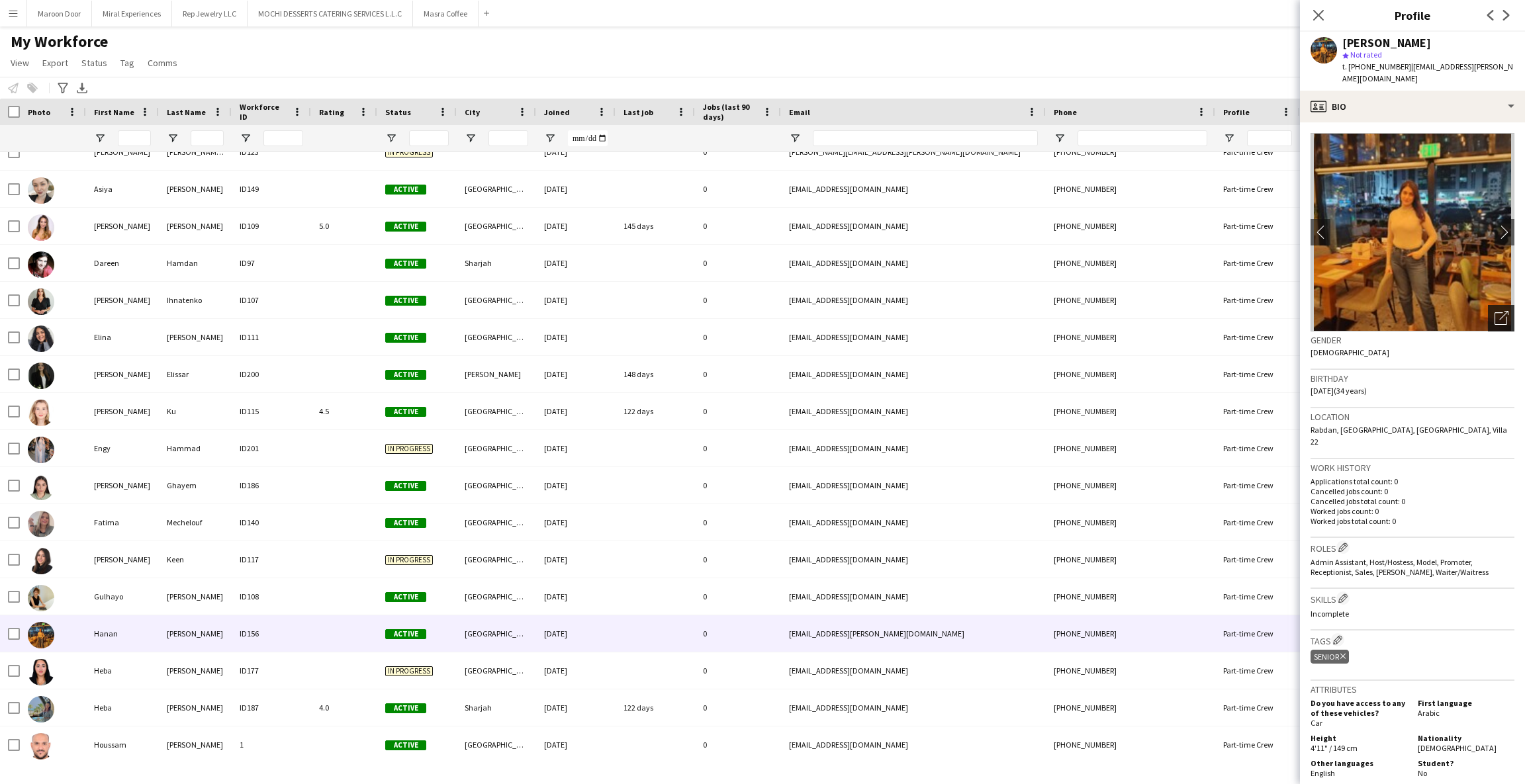
click at [1495, 311] on icon "Open photos pop-in" at bounding box center [1502, 318] width 14 height 14
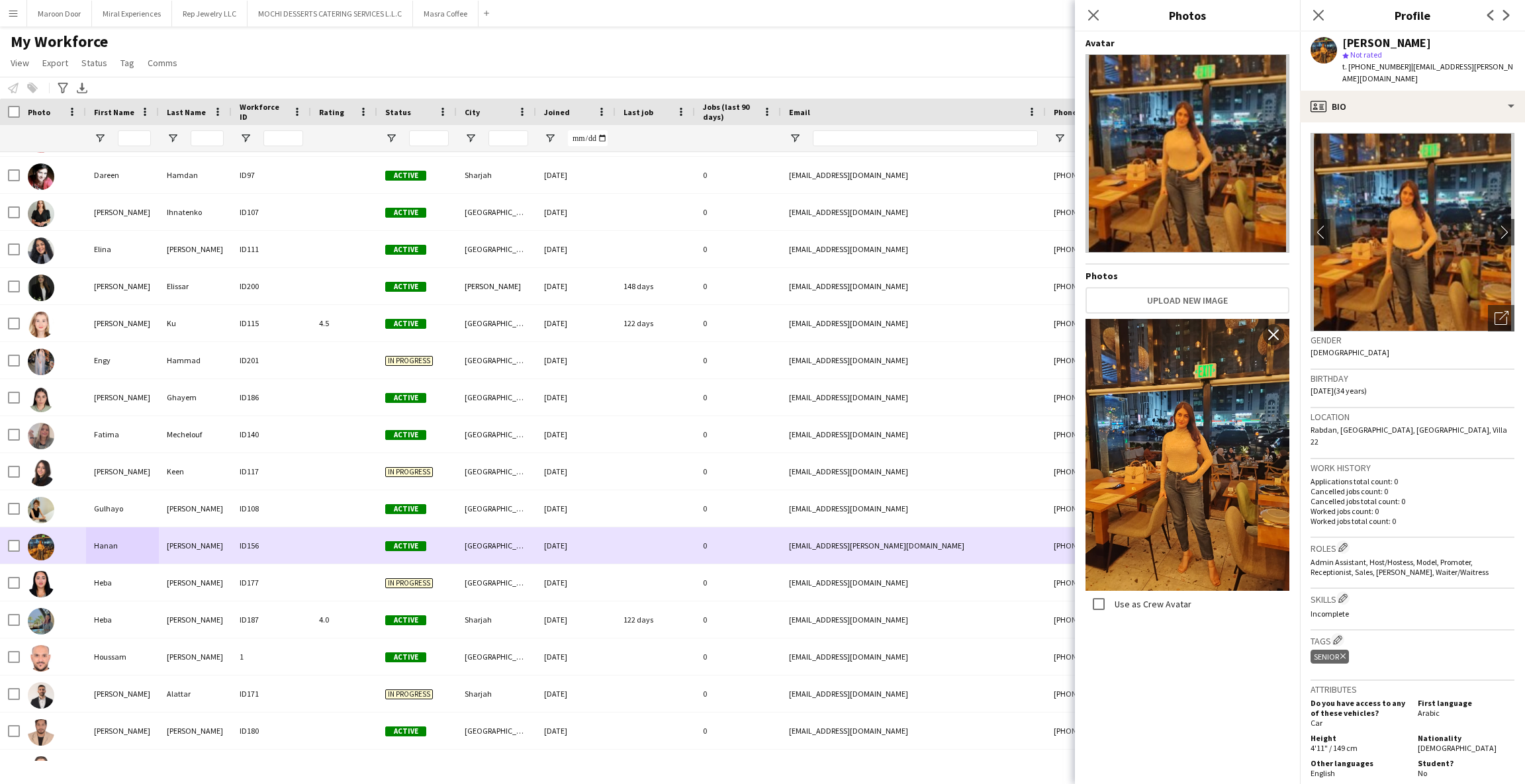
scroll to position [445, 0]
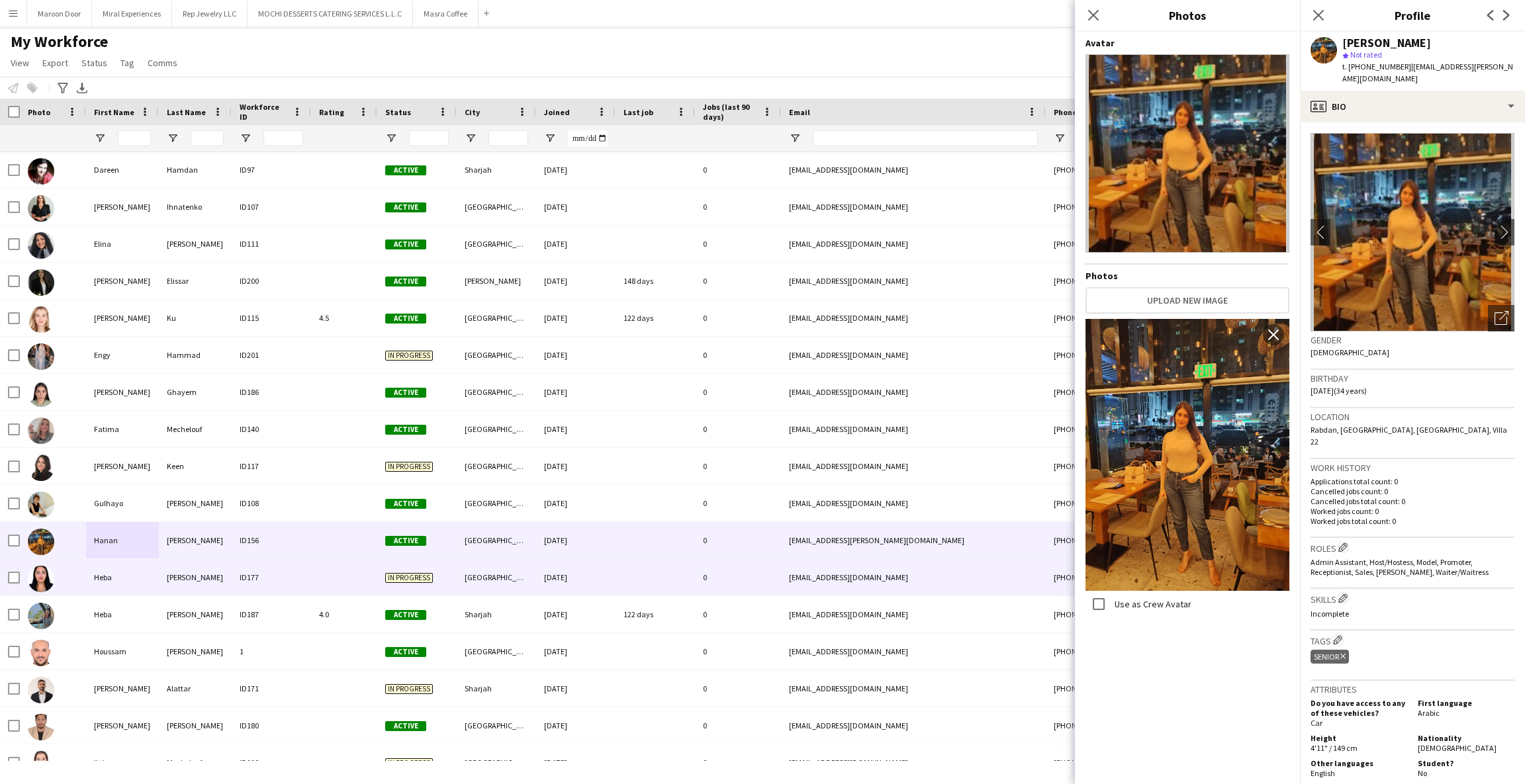
click at [132, 582] on div "Heba" at bounding box center [123, 577] width 73 height 37
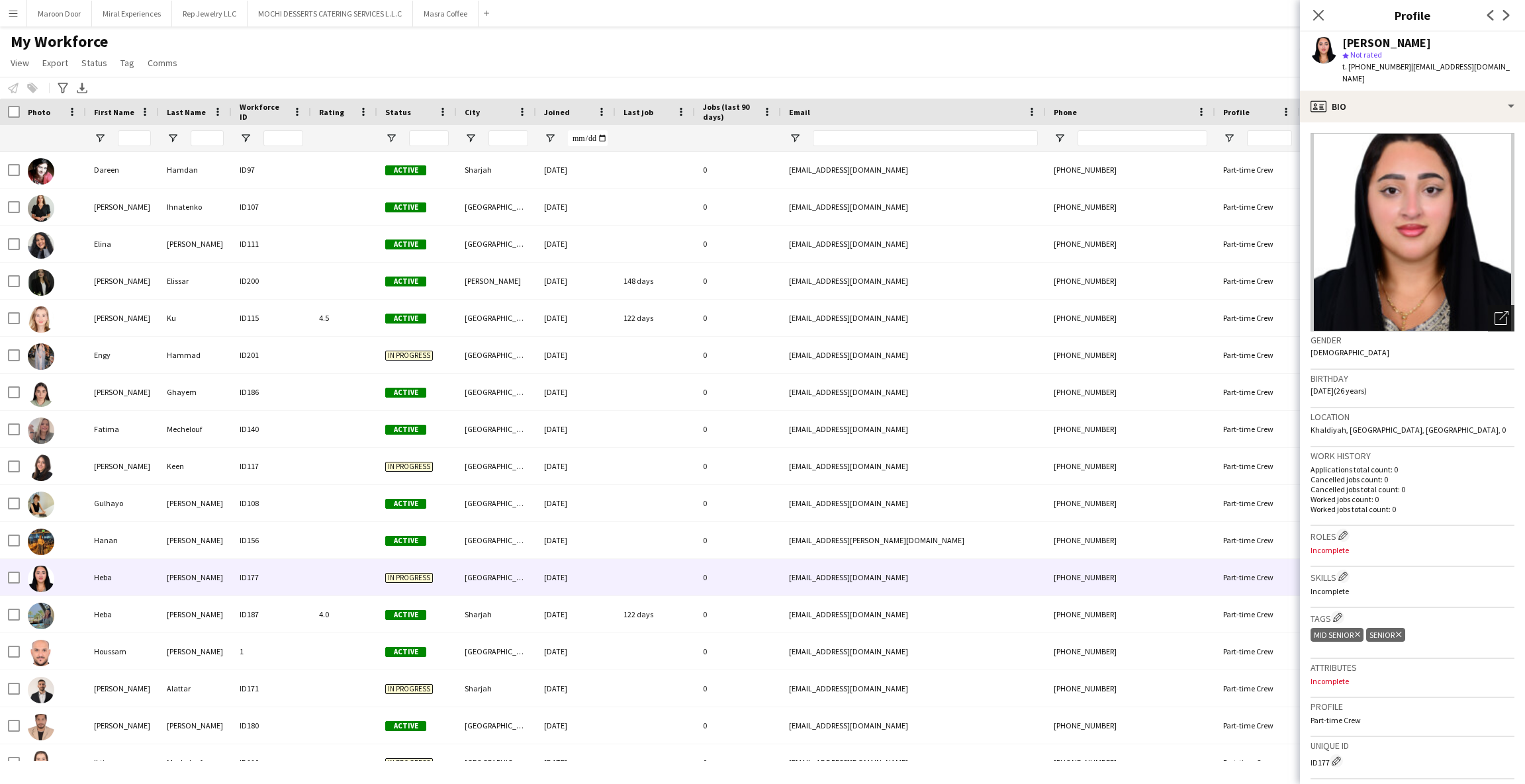
click at [1495, 305] on div "Open photos pop-in" at bounding box center [1501, 318] width 26 height 26
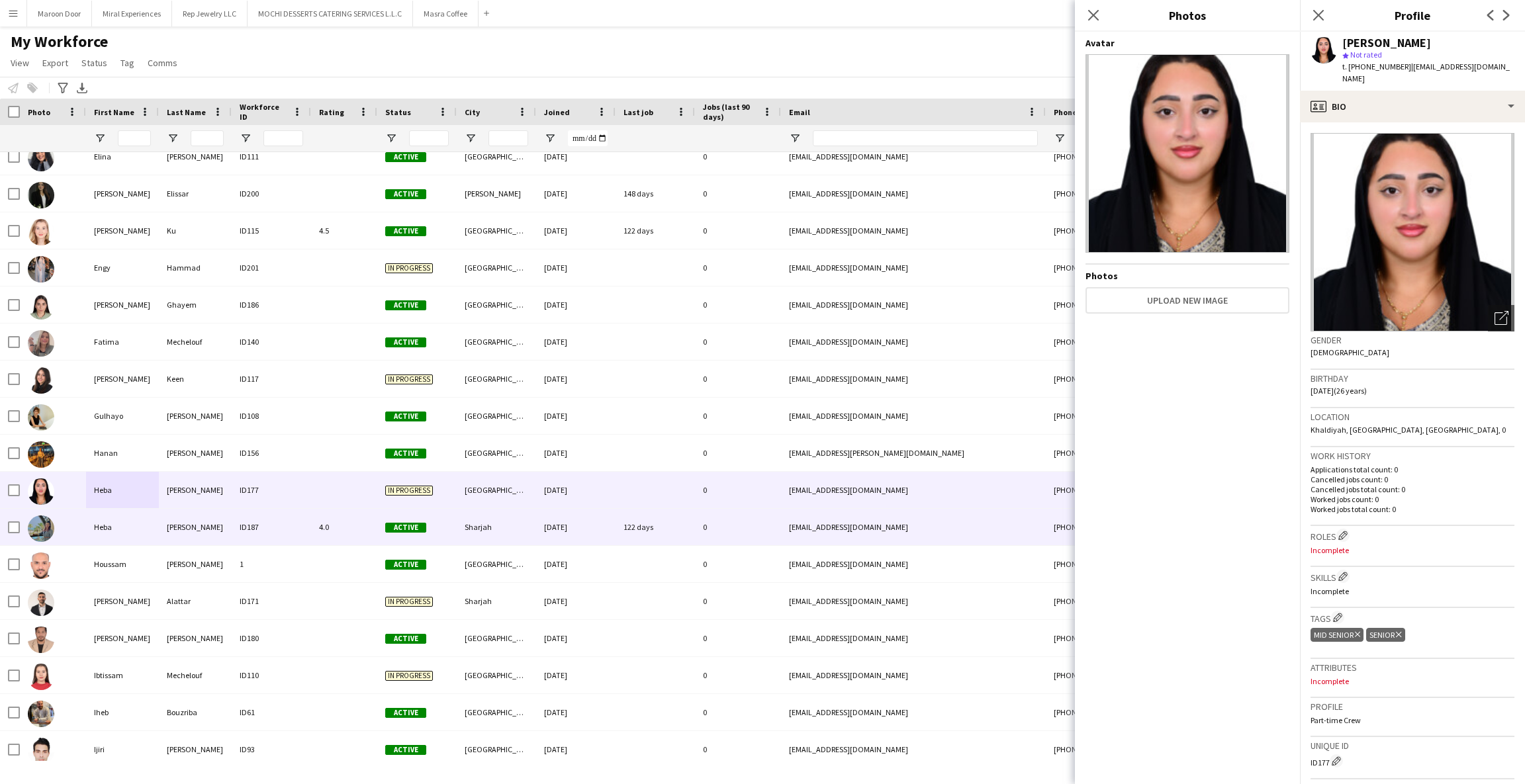
scroll to position [539, 0]
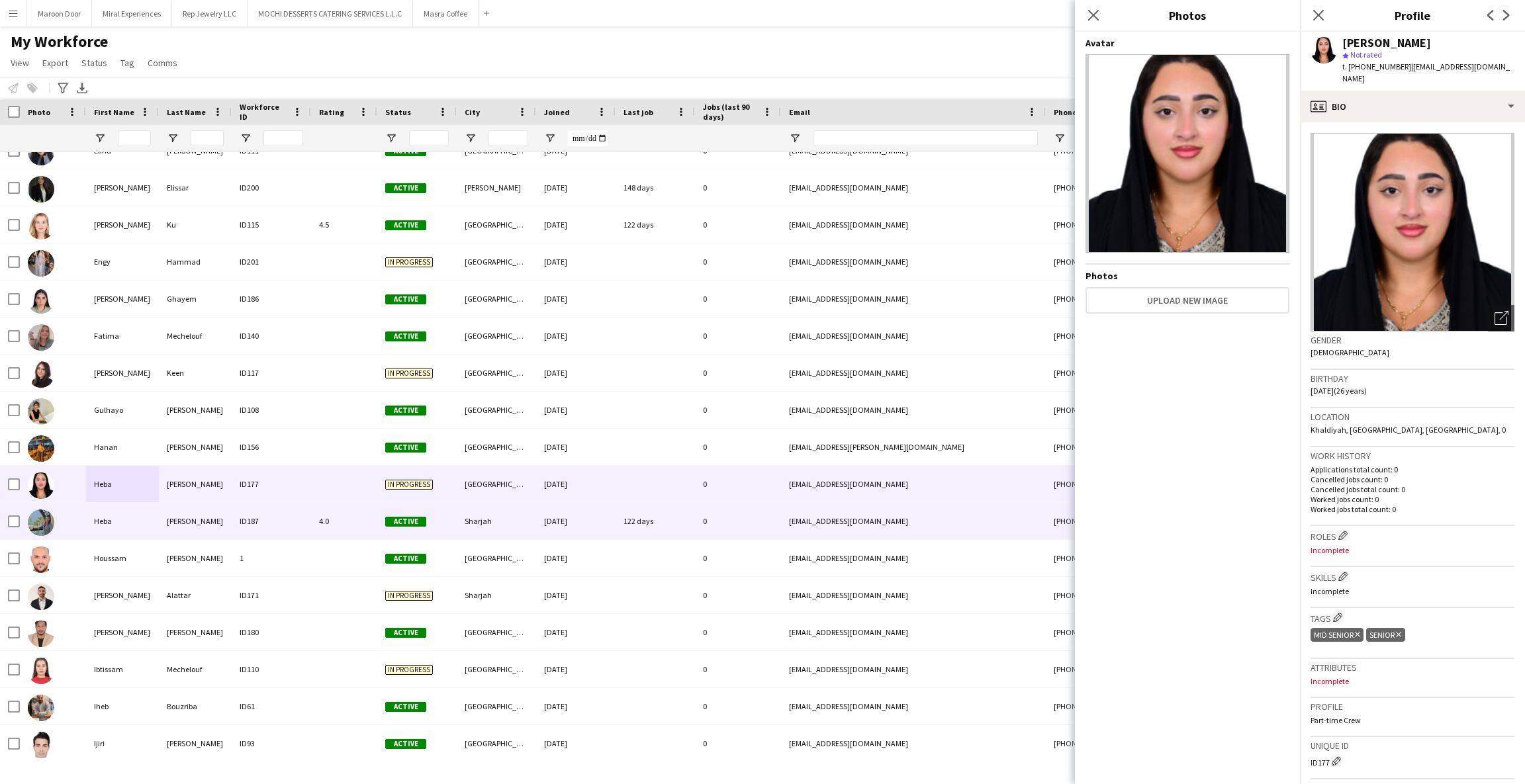
click at [106, 527] on div "Heba" at bounding box center [123, 521] width 73 height 37
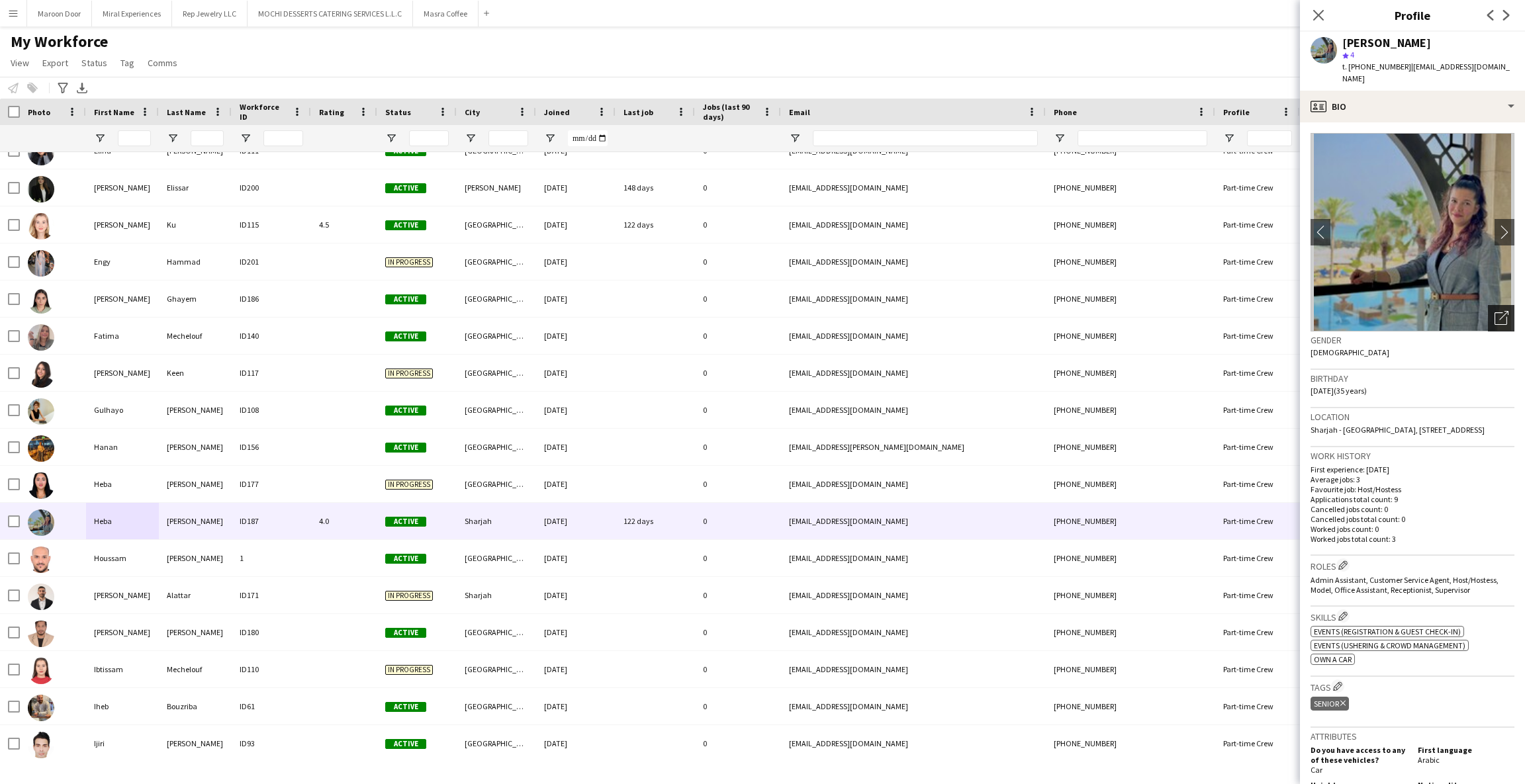
click at [1490, 305] on div "Open photos pop-in" at bounding box center [1501, 318] width 26 height 26
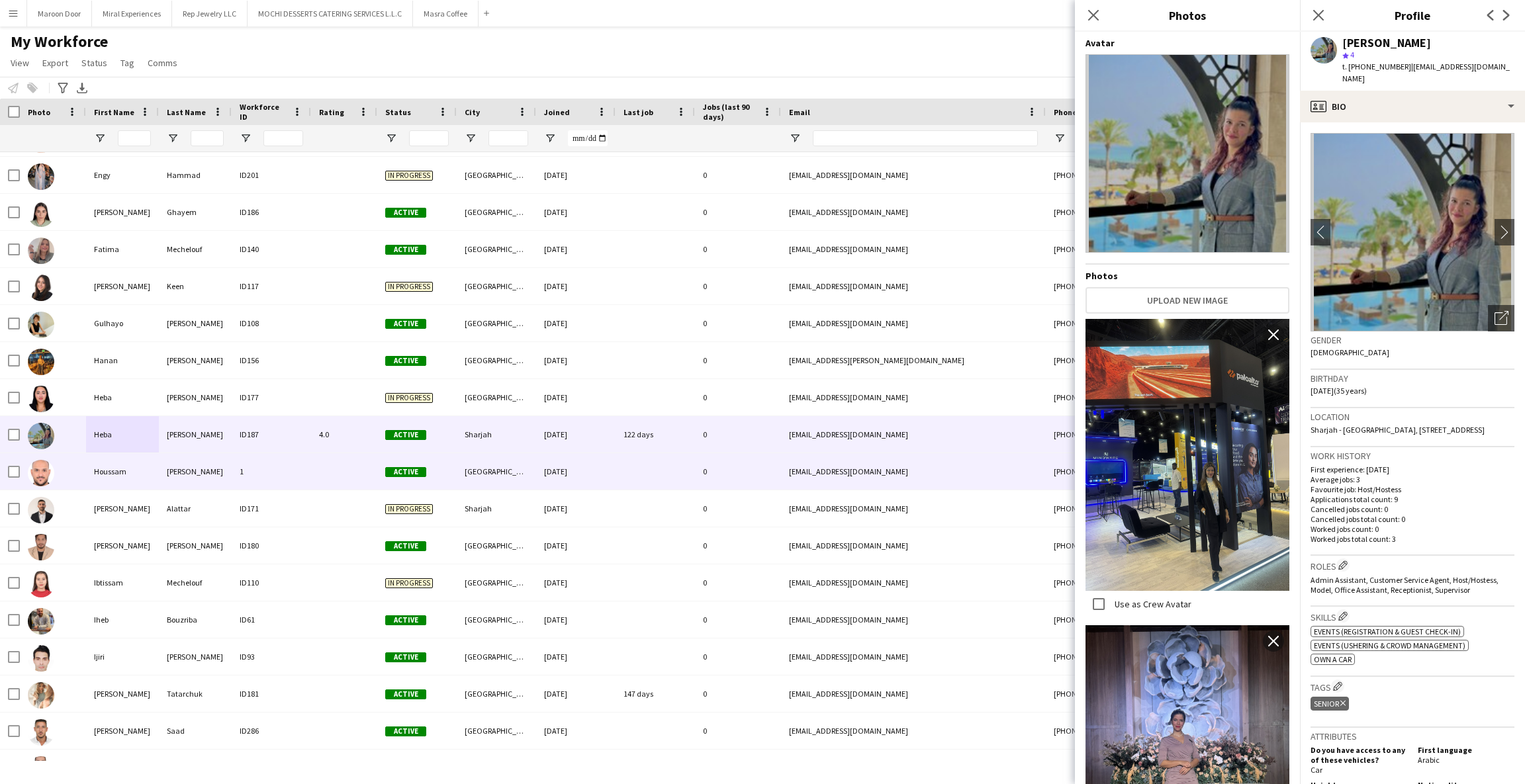
scroll to position [0, 0]
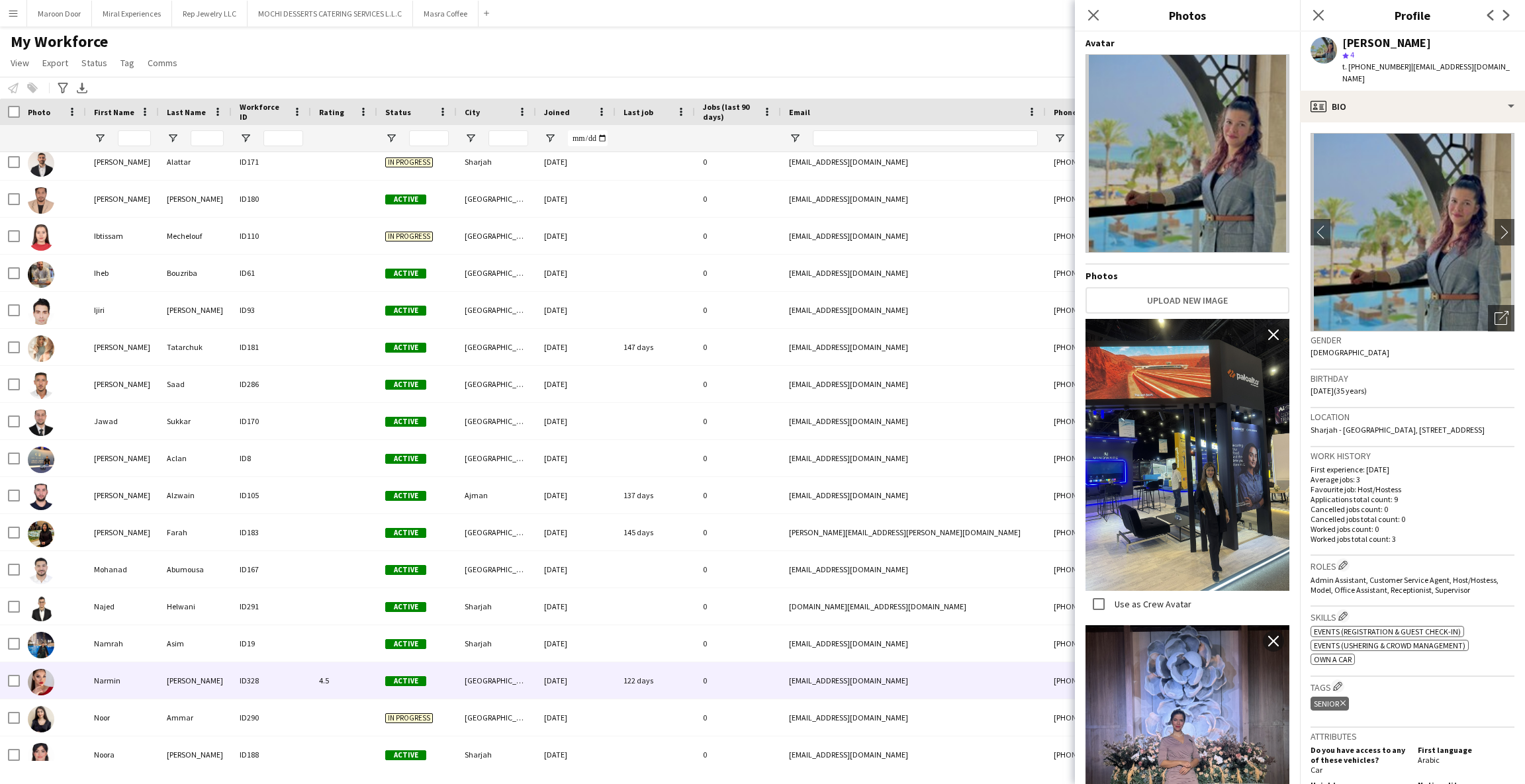
click at [90, 675] on div "Narmin" at bounding box center [123, 680] width 73 height 37
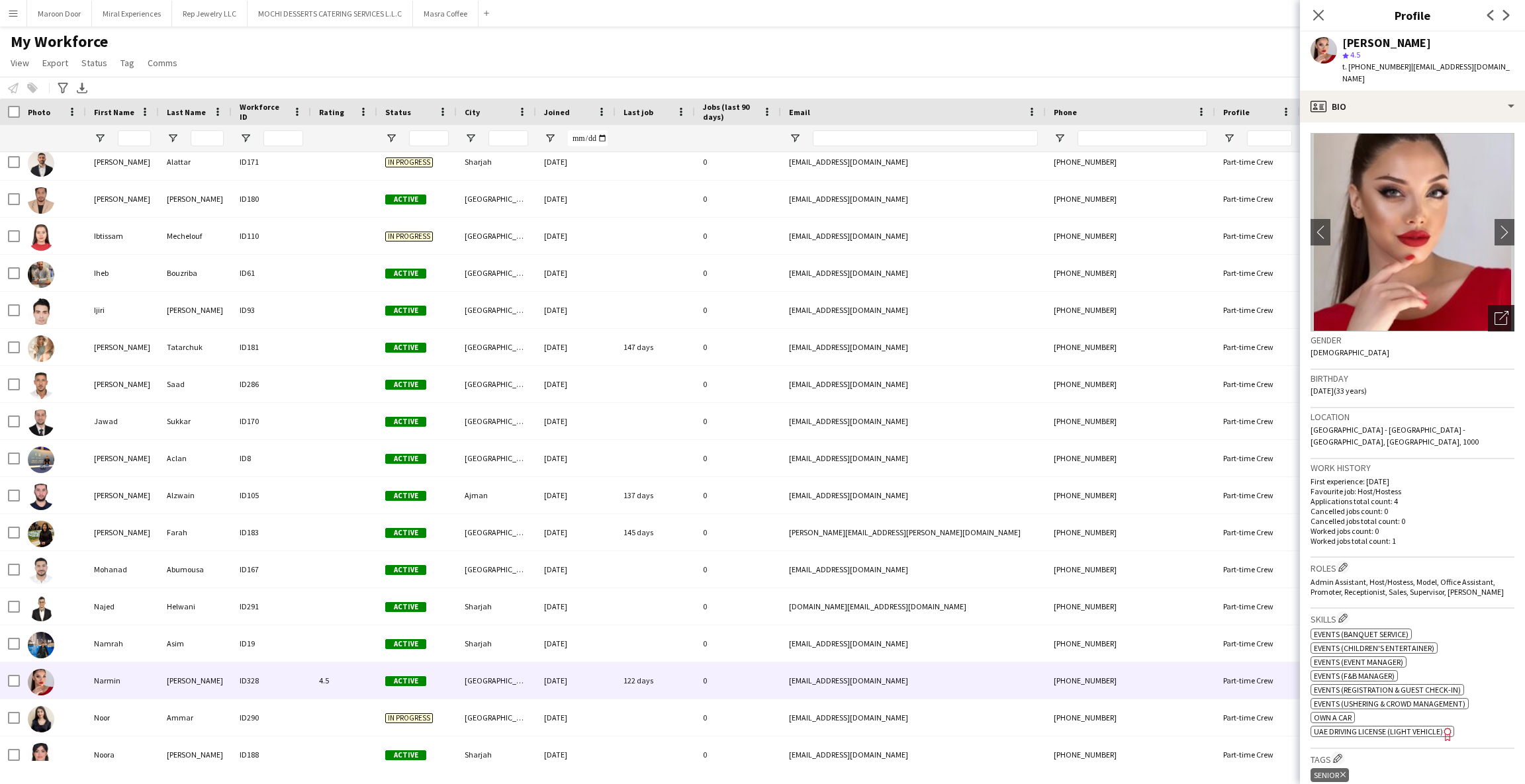
click at [1495, 311] on icon "Open photos pop-in" at bounding box center [1502, 318] width 14 height 14
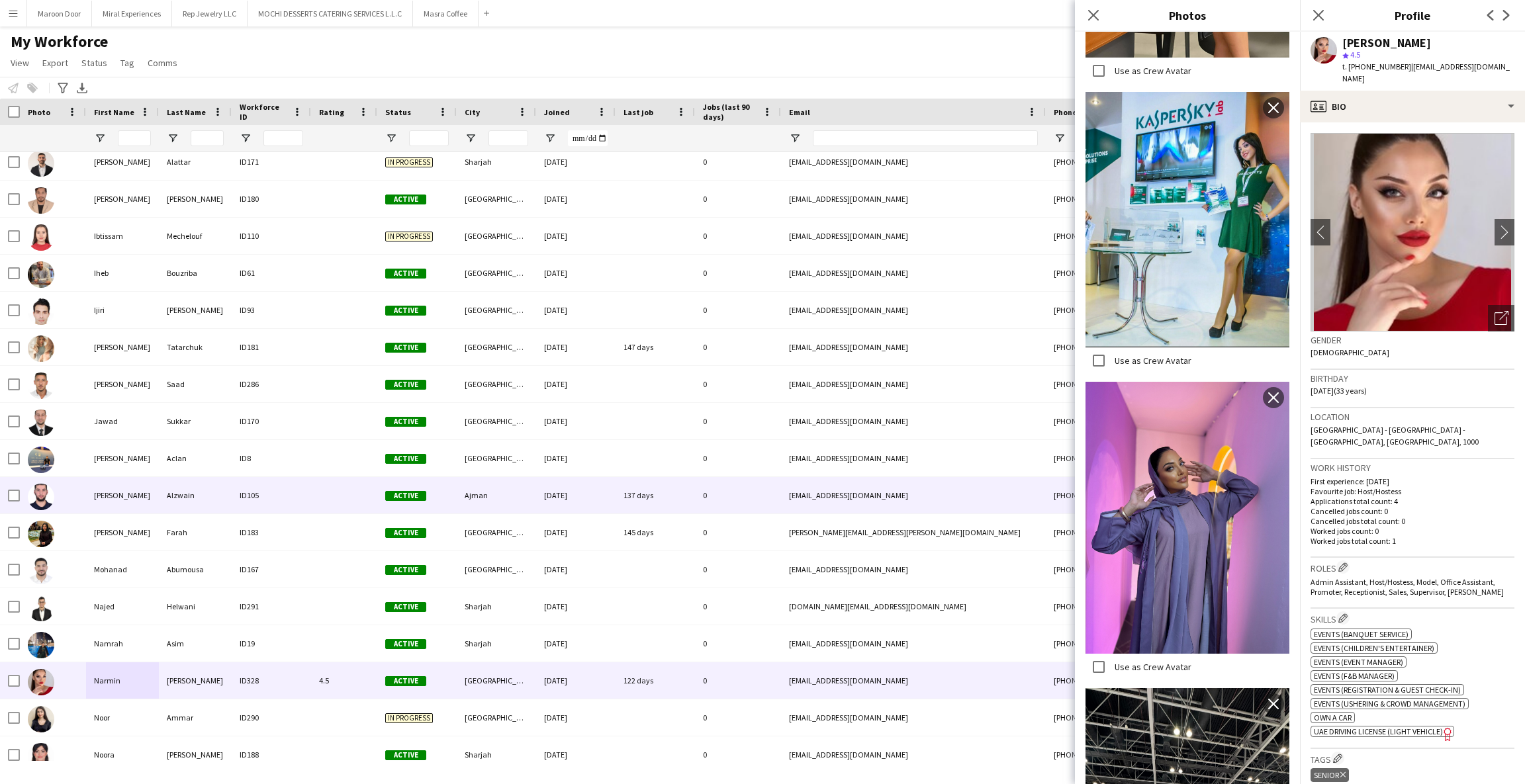
click at [89, 510] on div "[PERSON_NAME]" at bounding box center [123, 495] width 73 height 37
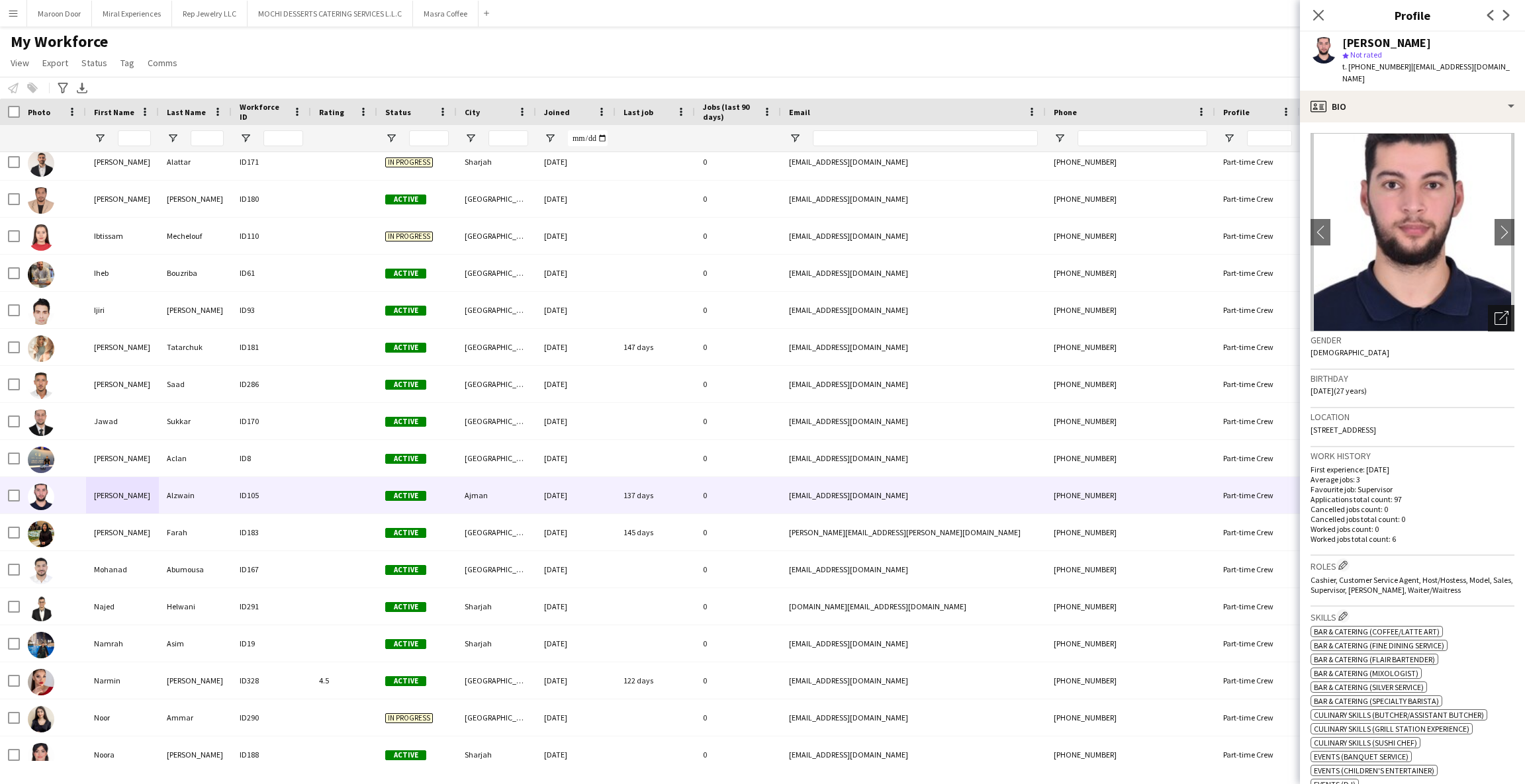
click at [1495, 311] on icon "Open photos pop-in" at bounding box center [1502, 318] width 14 height 14
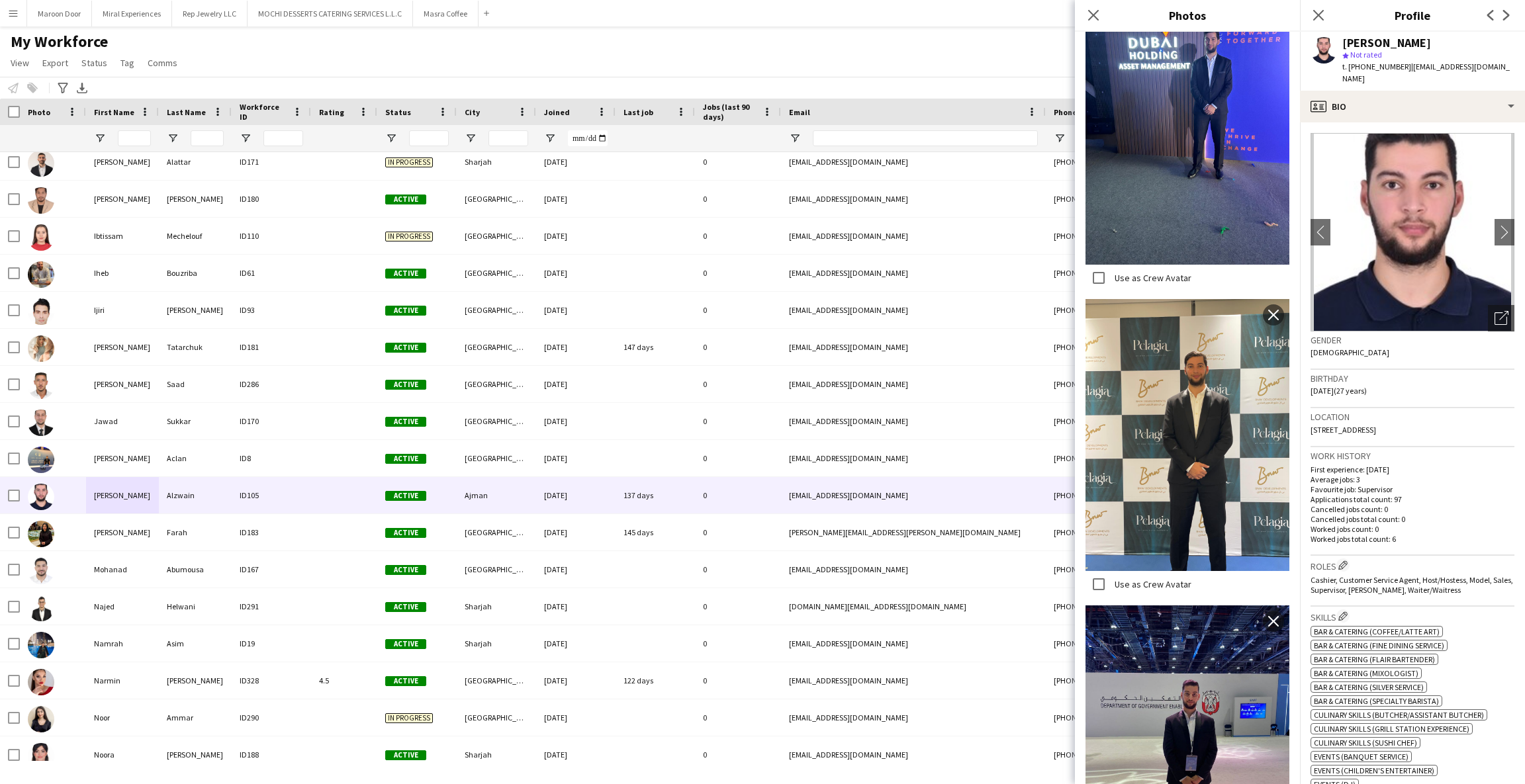
scroll to position [621, 0]
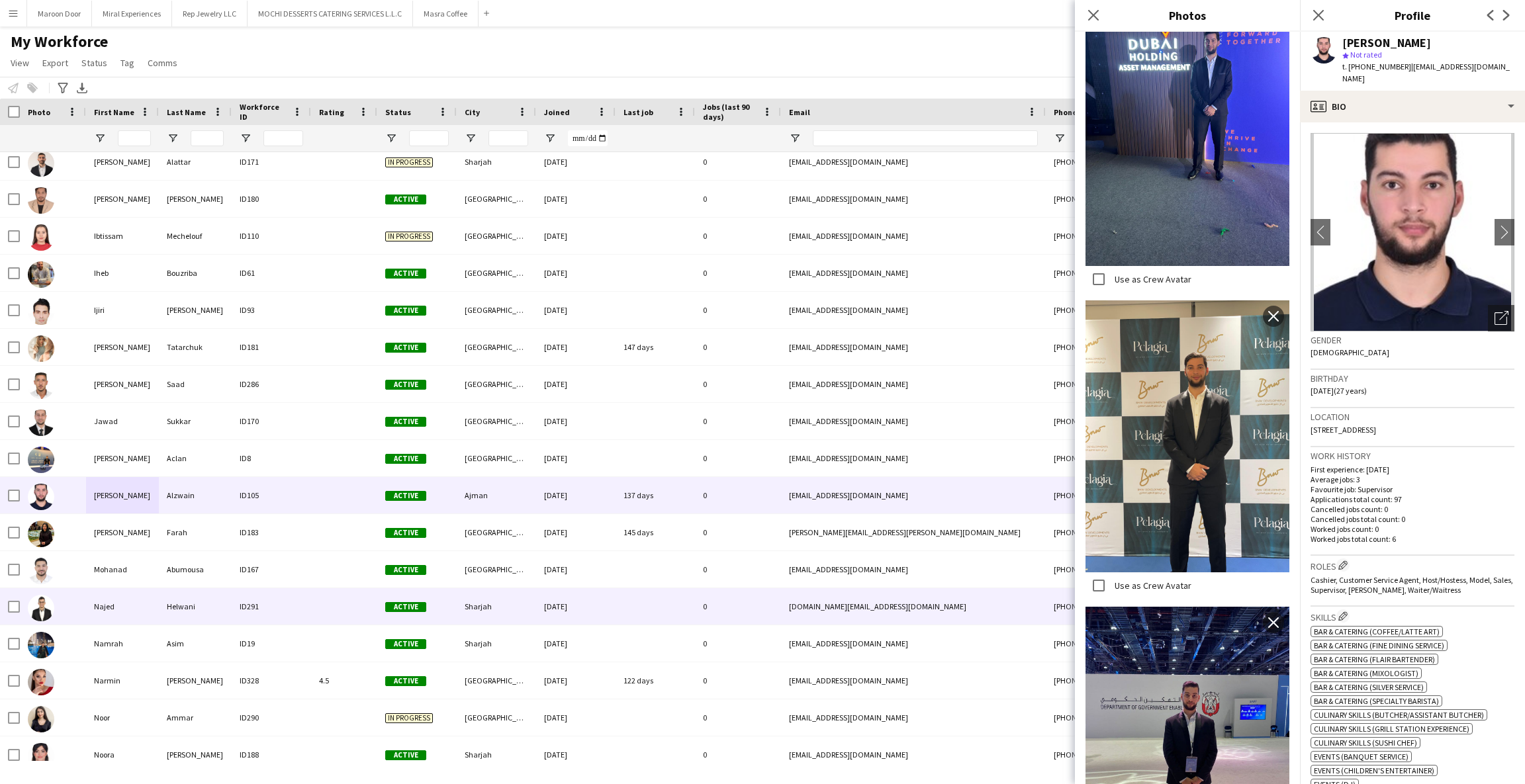
click at [125, 606] on div "Najed" at bounding box center [123, 606] width 73 height 37
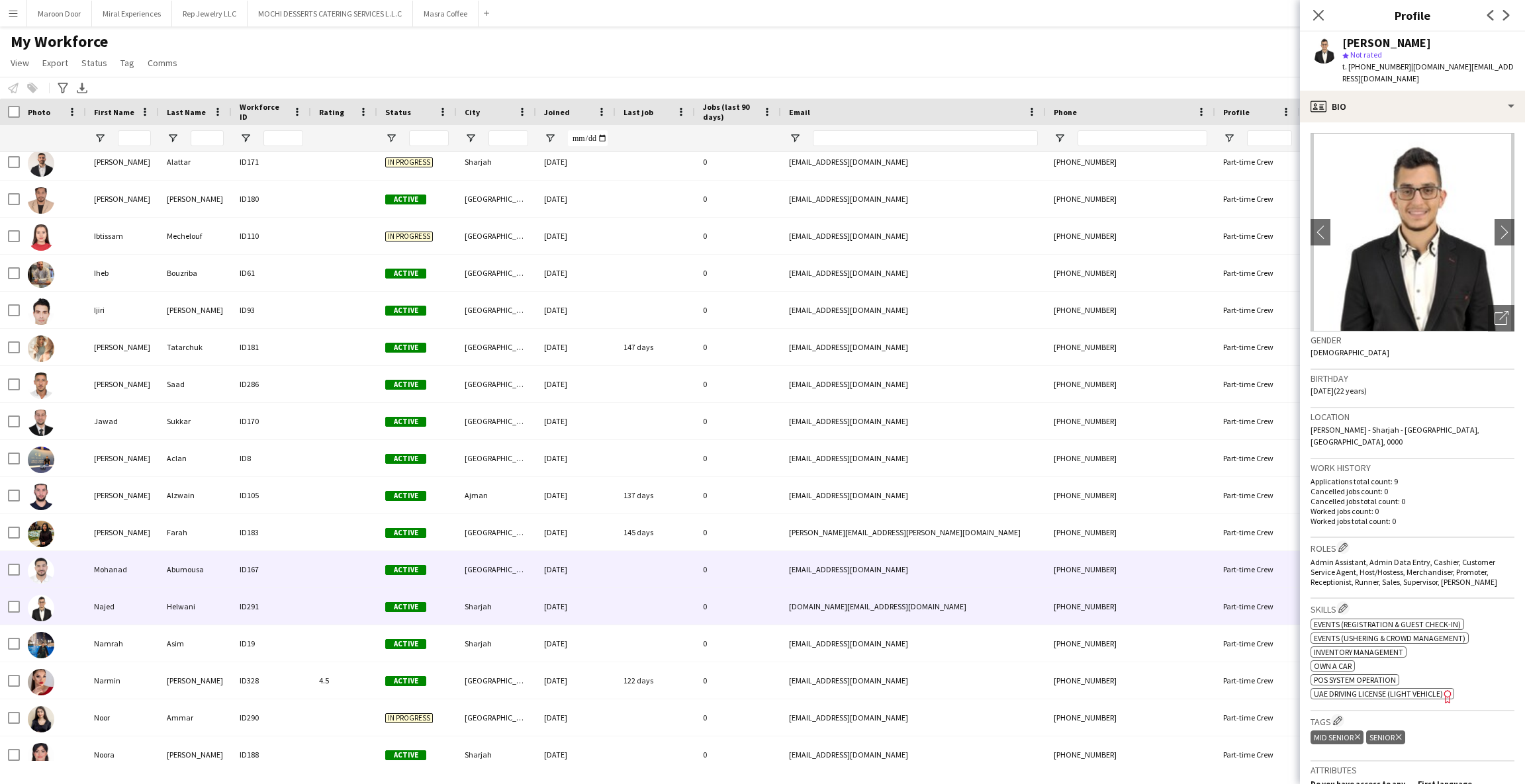
click at [136, 582] on div "Mohanad" at bounding box center [123, 569] width 73 height 37
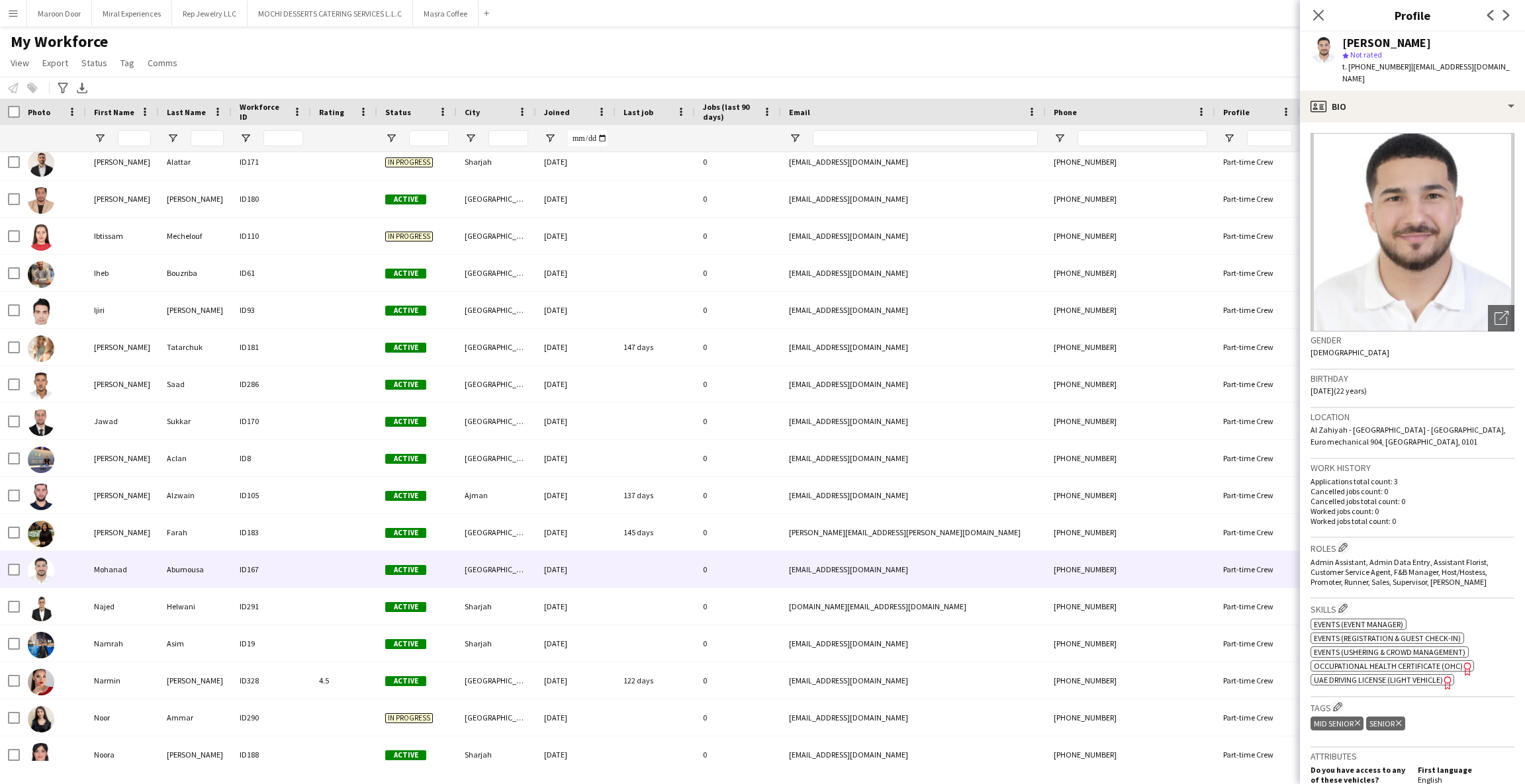
click at [1503, 313] on app-crew-profile-bio "Open photos pop-in Gender [DEMOGRAPHIC_DATA] Birthday [DEMOGRAPHIC_DATA] (22 ye…" at bounding box center [1412, 453] width 225 height 661
click at [1500, 313] on icon at bounding box center [1504, 315] width 9 height 9
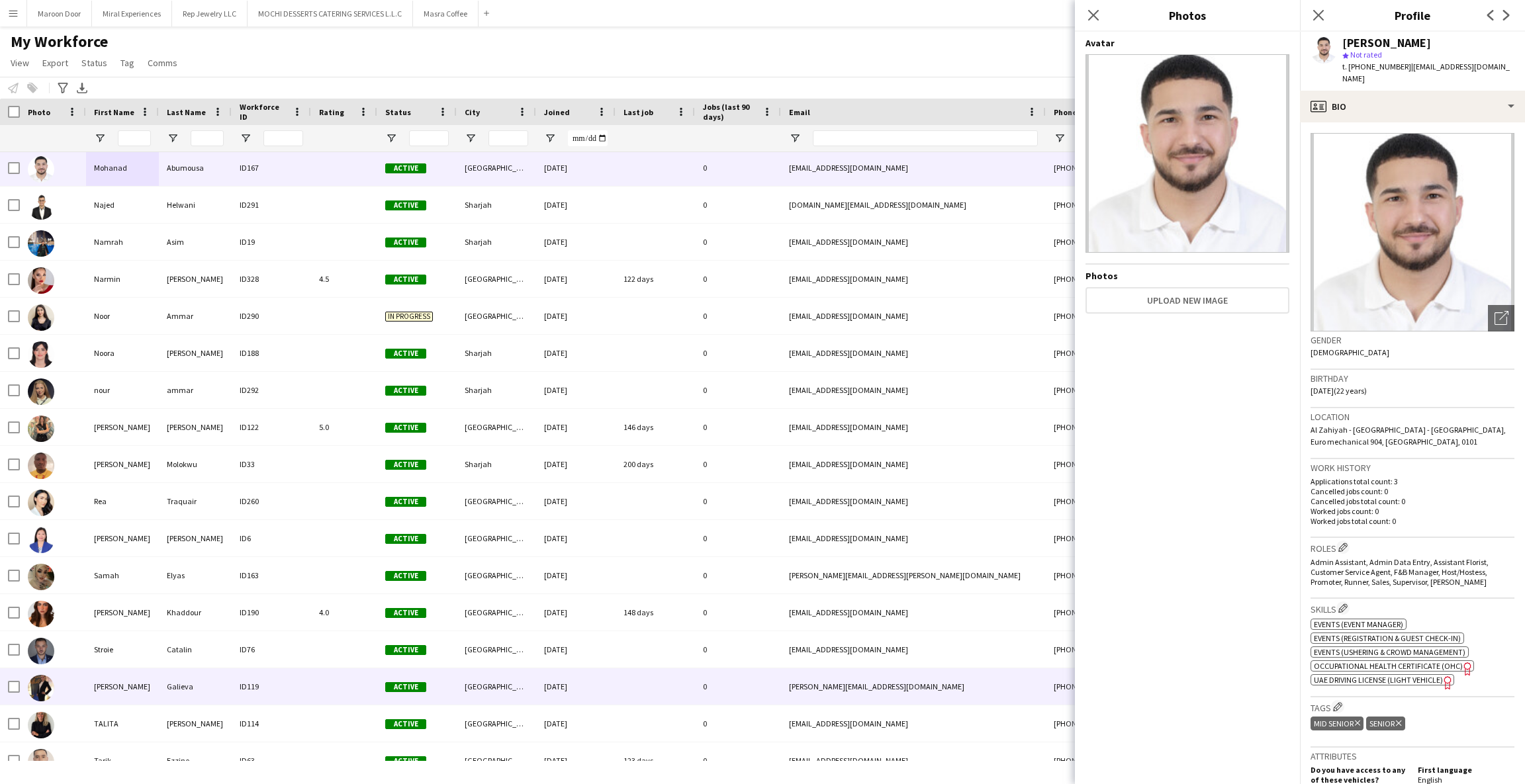
scroll to position [1390, 0]
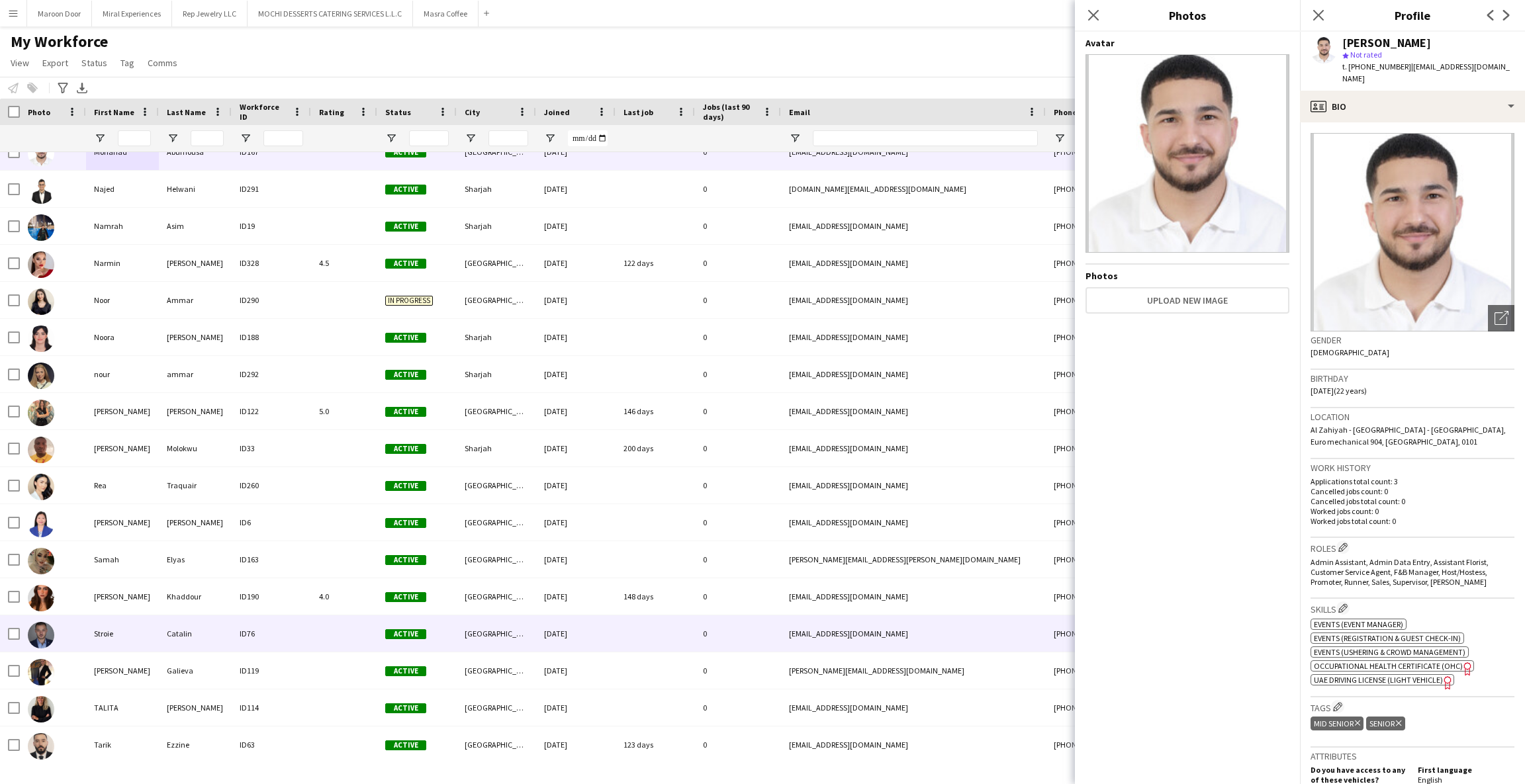
click at [98, 636] on div "Stroie" at bounding box center [123, 633] width 73 height 37
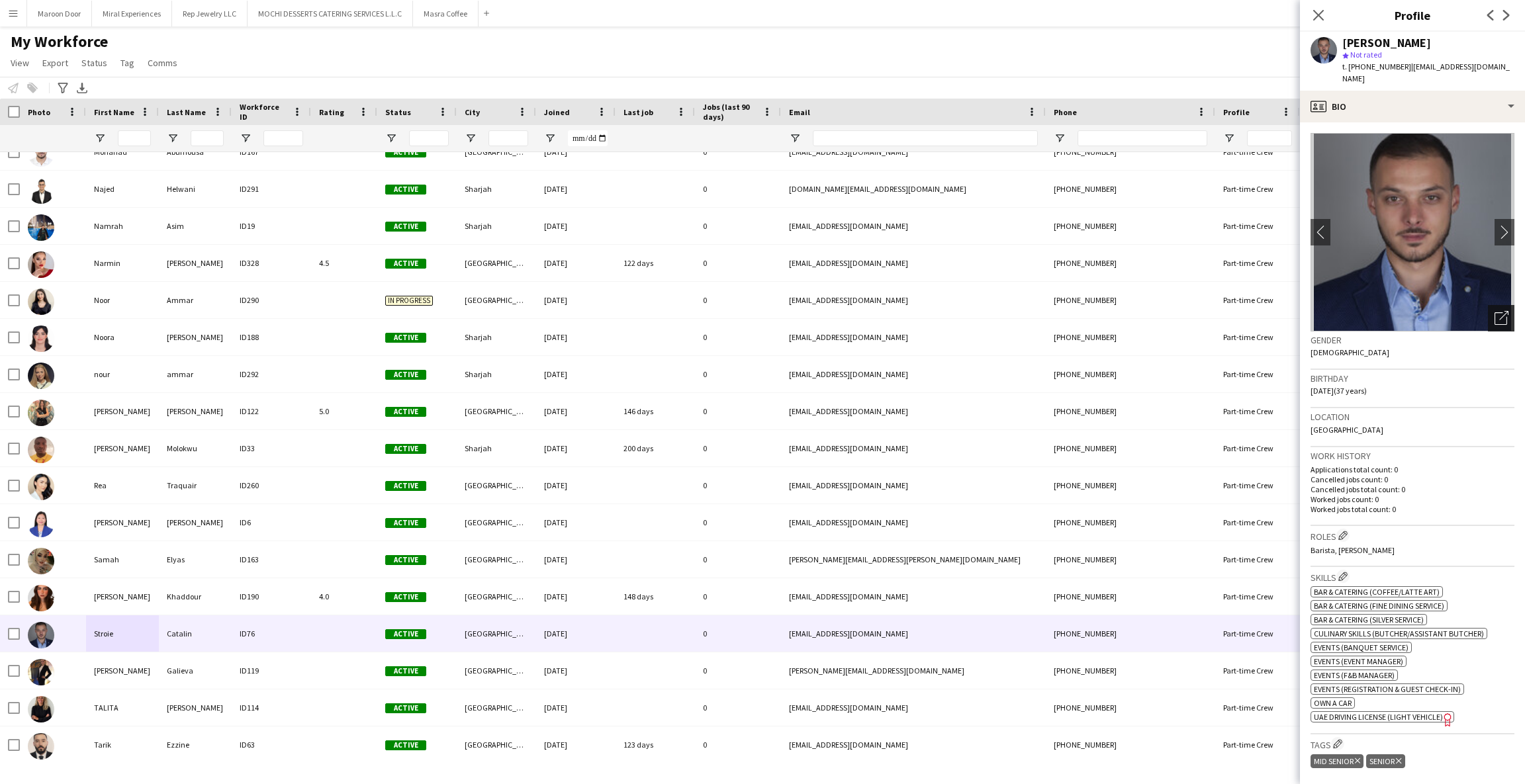
click at [1495, 311] on icon "Open photos pop-in" at bounding box center [1502, 318] width 14 height 14
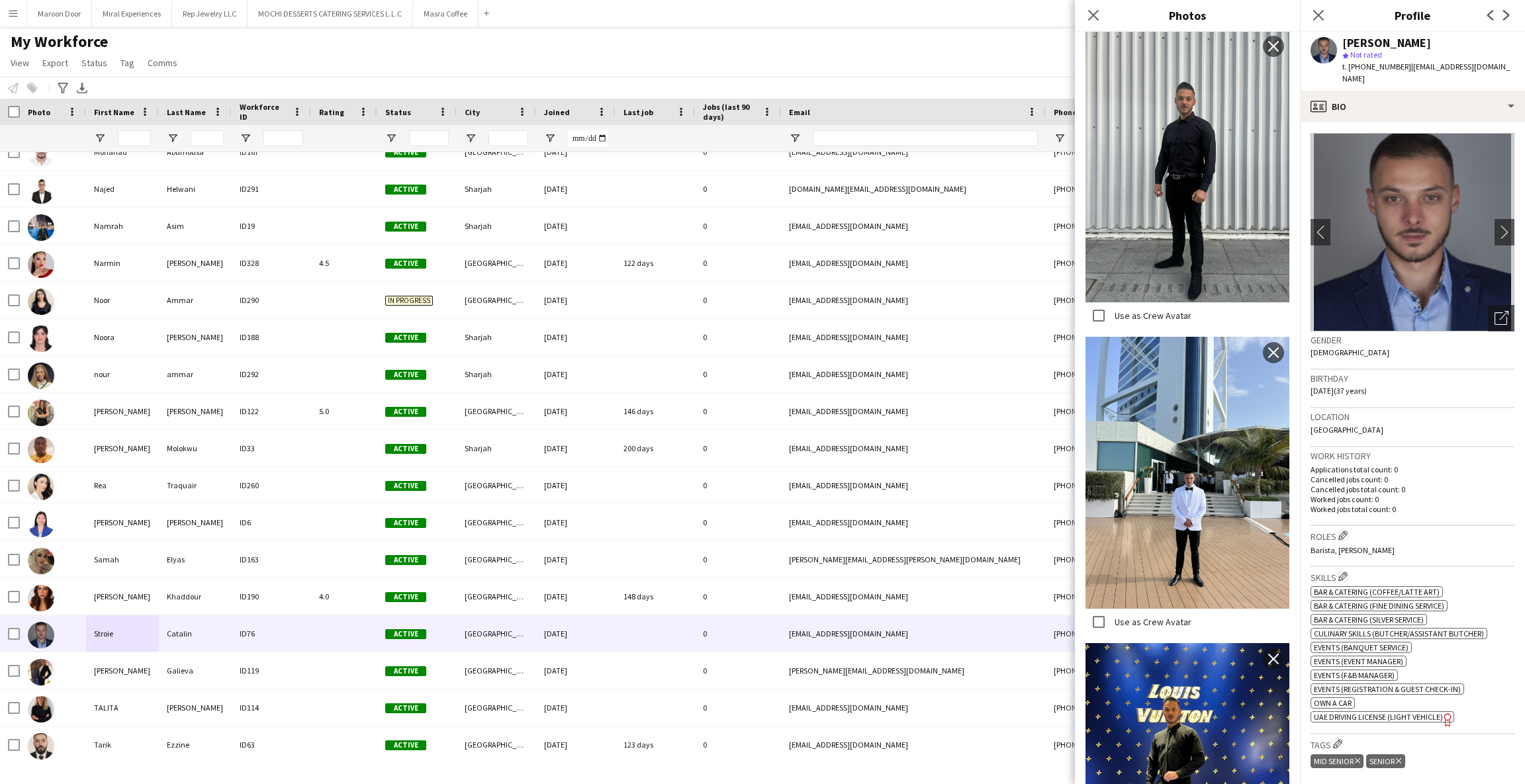
scroll to position [664, 0]
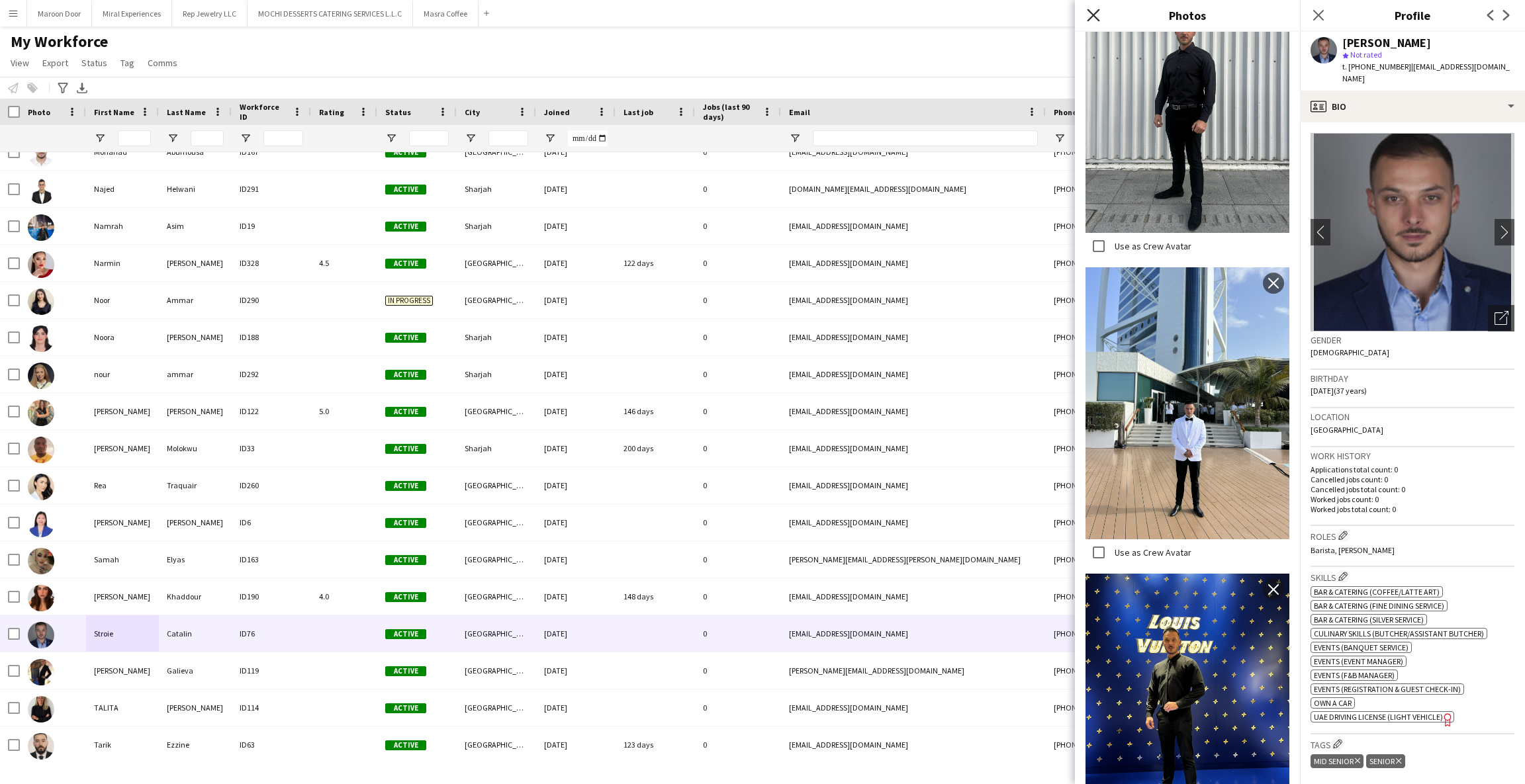
click at [1089, 19] on icon at bounding box center [1093, 14] width 12 height 12
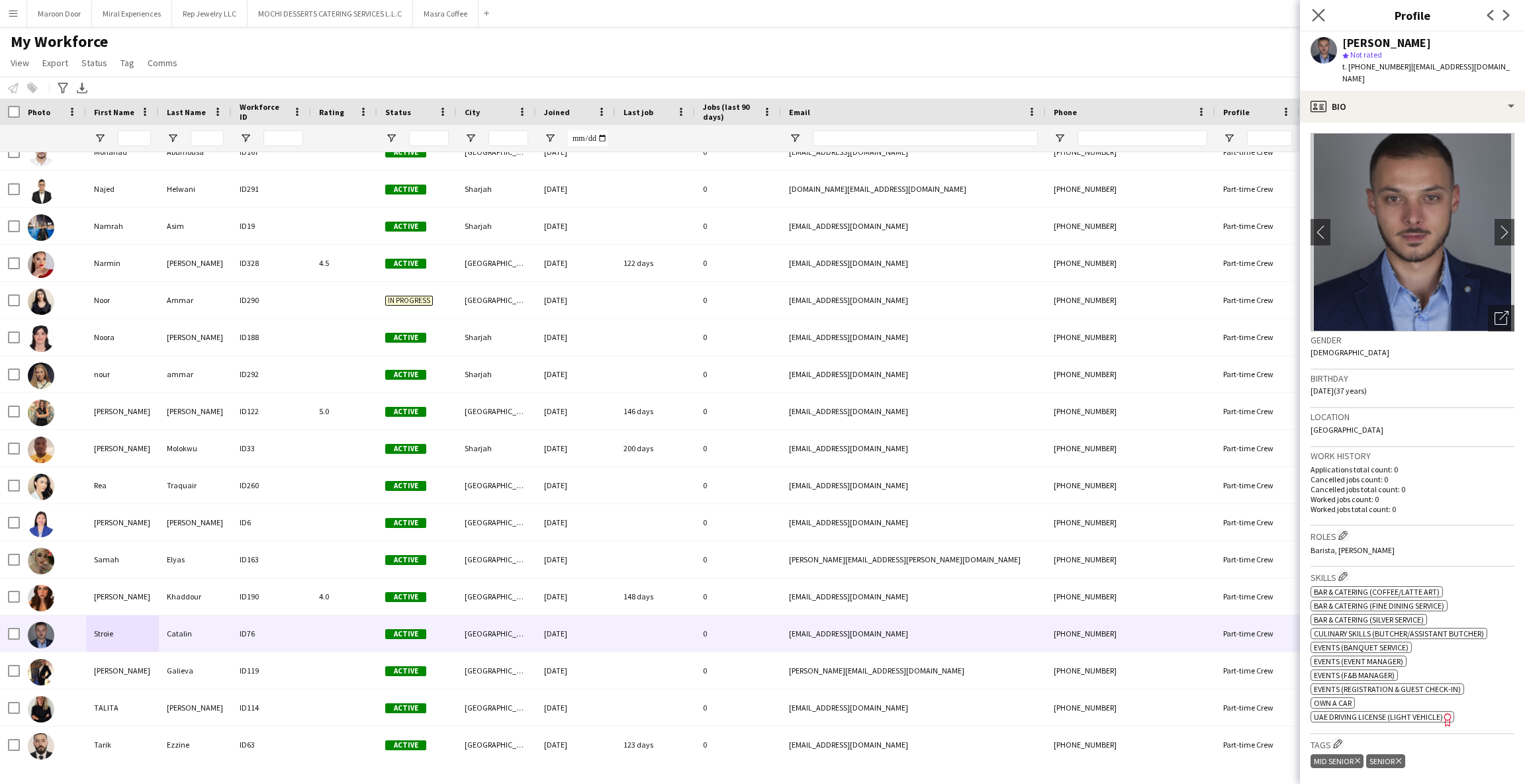
click at [1320, 21] on icon "Close pop-in" at bounding box center [1318, 14] width 12 height 12
